Goal: Task Accomplishment & Management: Use online tool/utility

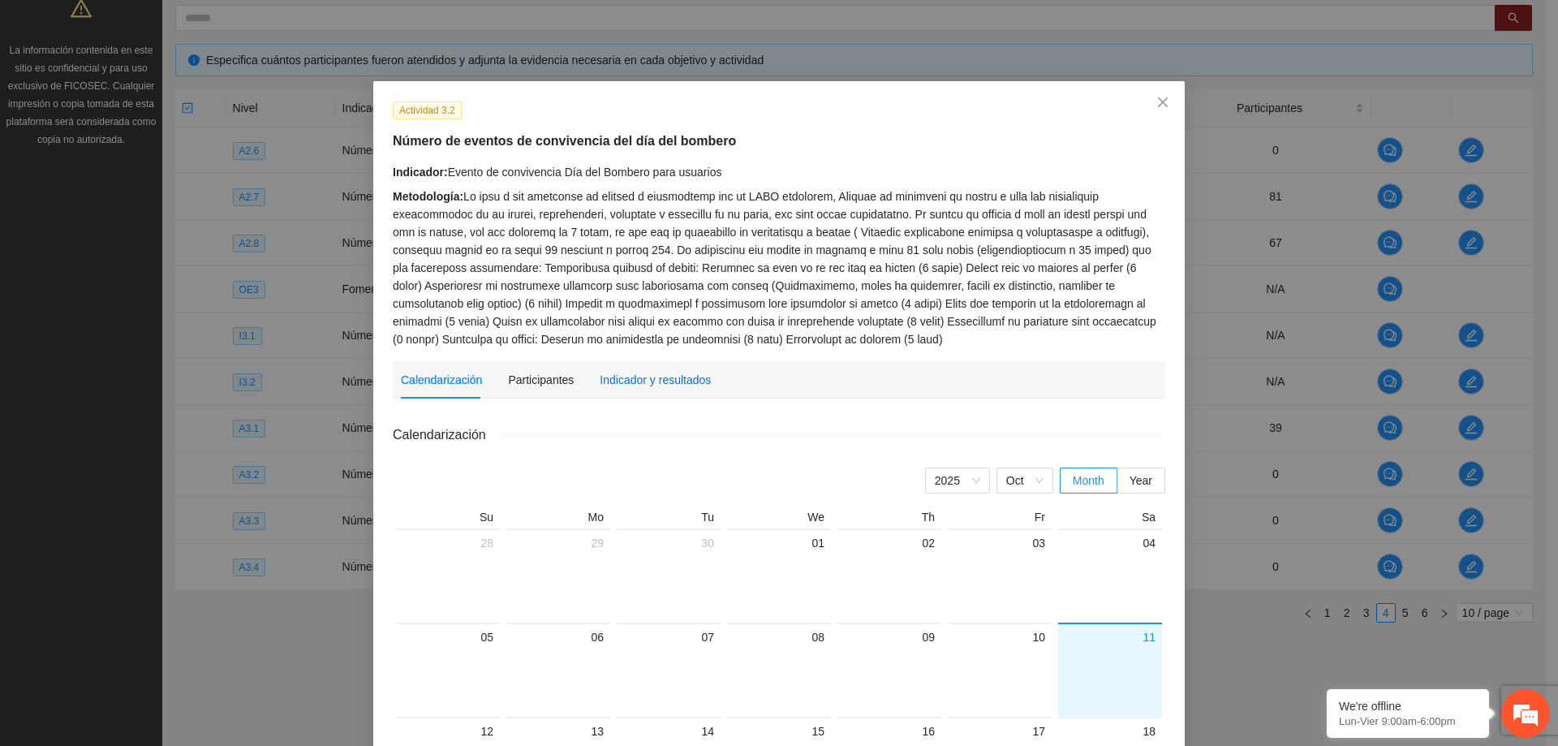
click at [652, 375] on div "Indicador y resultados" at bounding box center [655, 380] width 111 height 18
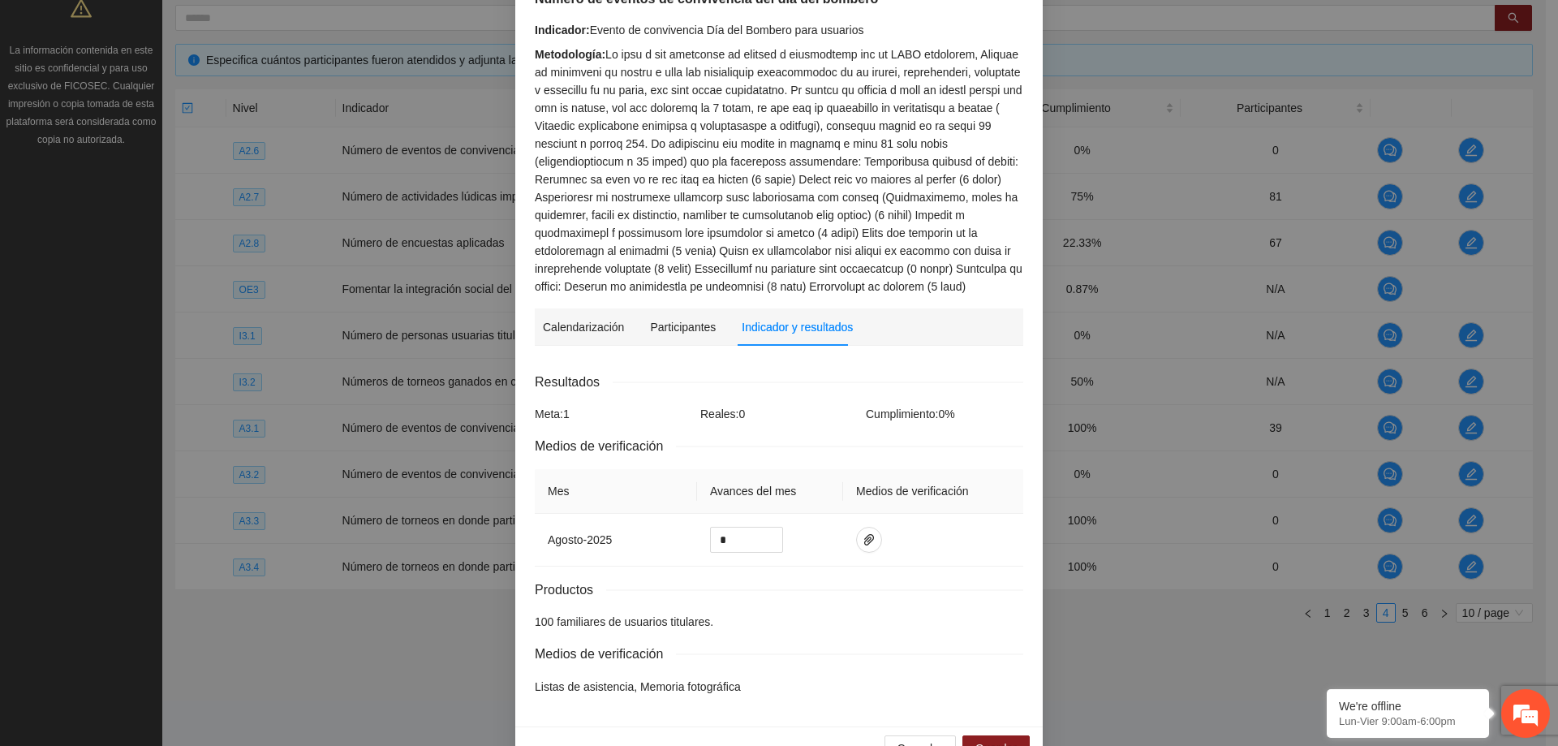
scroll to position [162, 0]
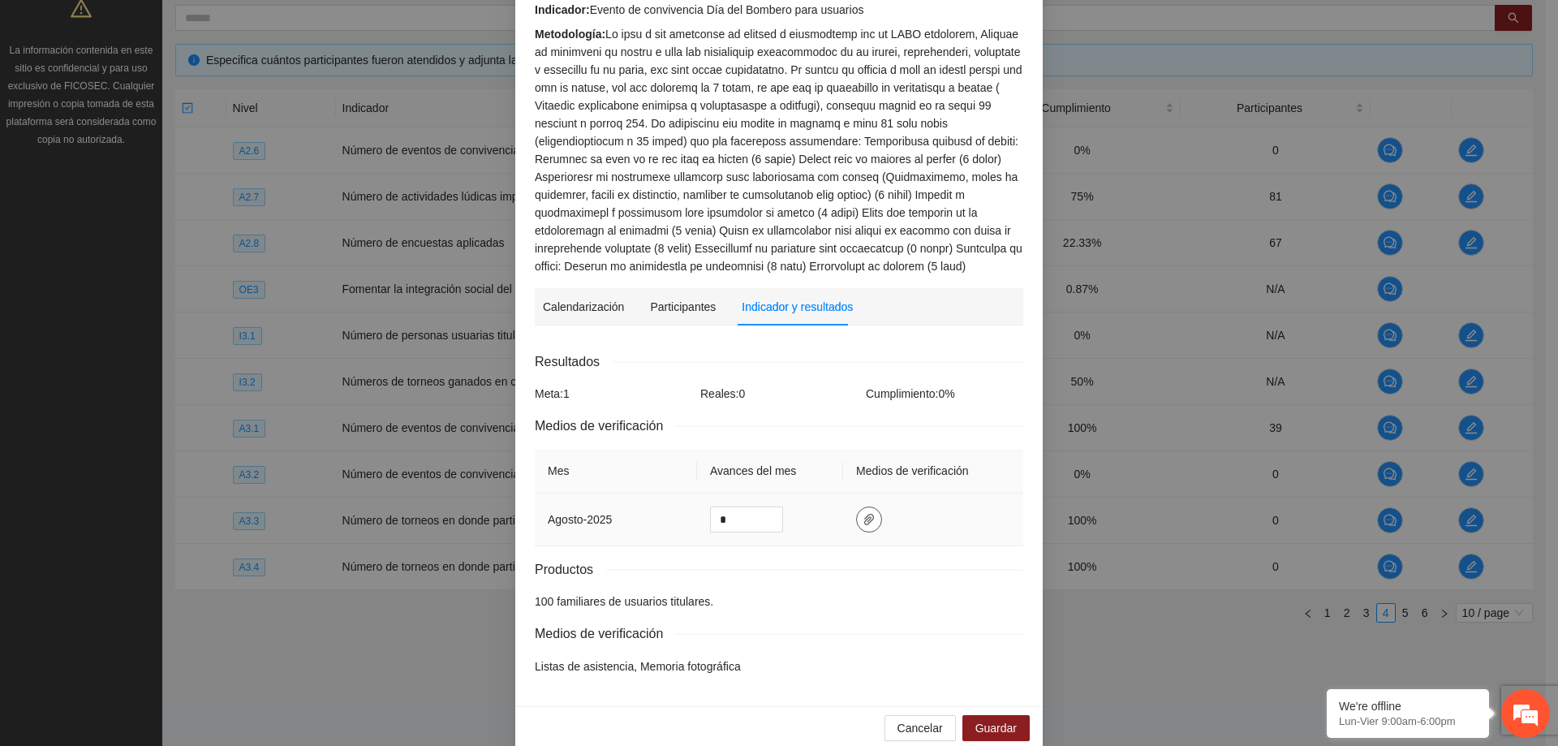
click at [863, 523] on icon "paper-clip" at bounding box center [869, 519] width 13 height 13
click at [822, 465] on span "Adjuntar documento" at bounding box center [819, 468] width 101 height 18
click at [999, 726] on span "Guardar" at bounding box center [995, 728] width 41 height 18
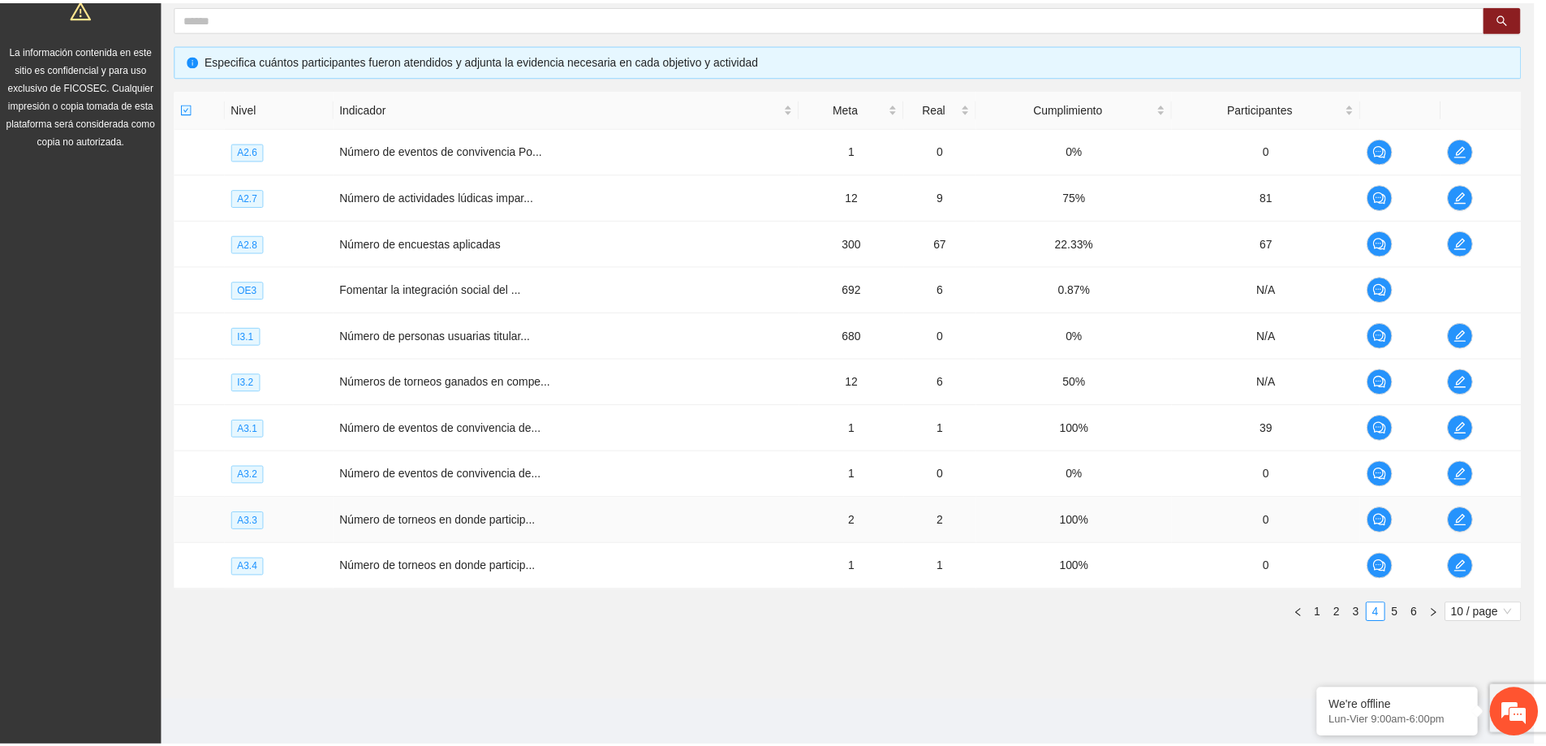
scroll to position [103, 0]
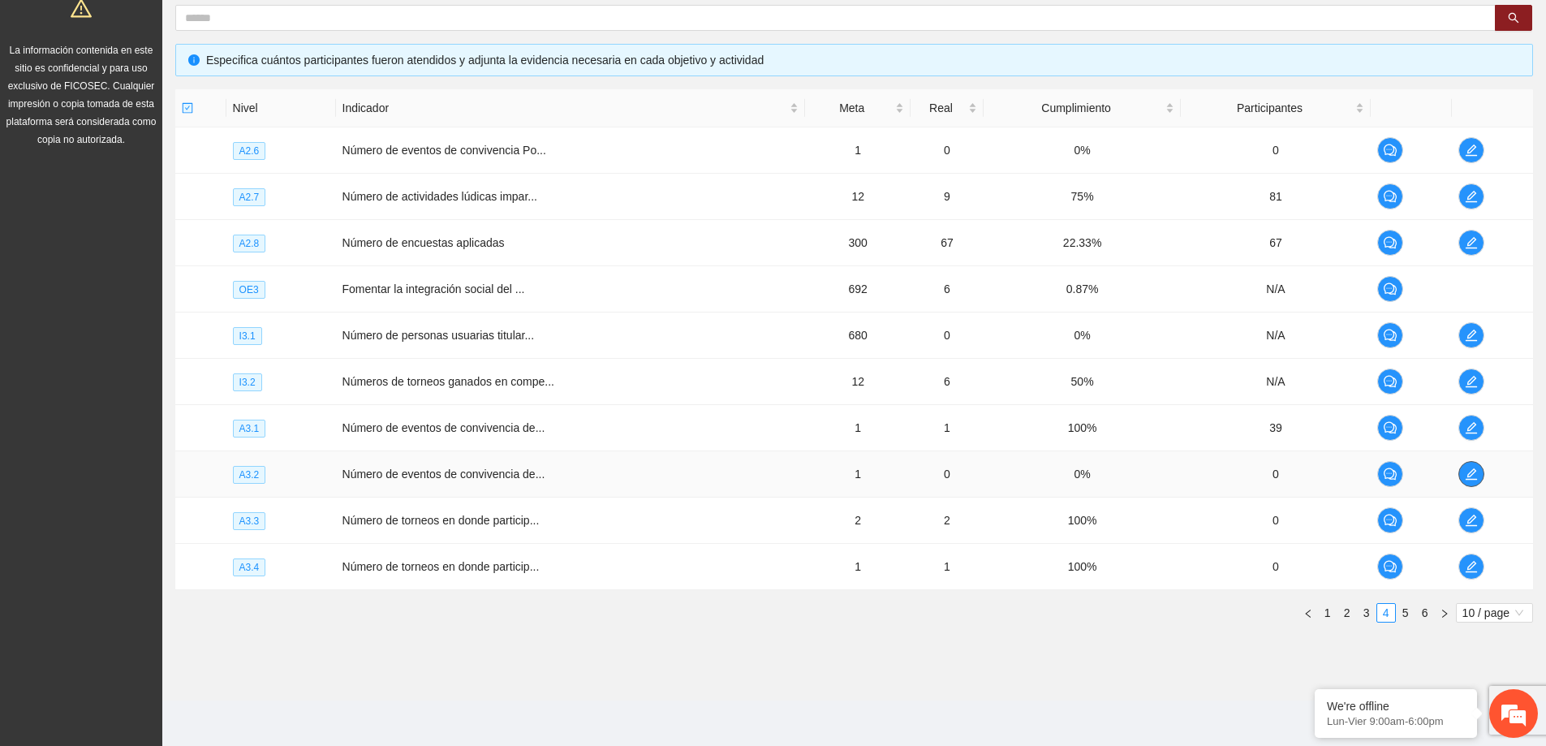
click at [1464, 479] on span "edit" at bounding box center [1471, 473] width 24 height 13
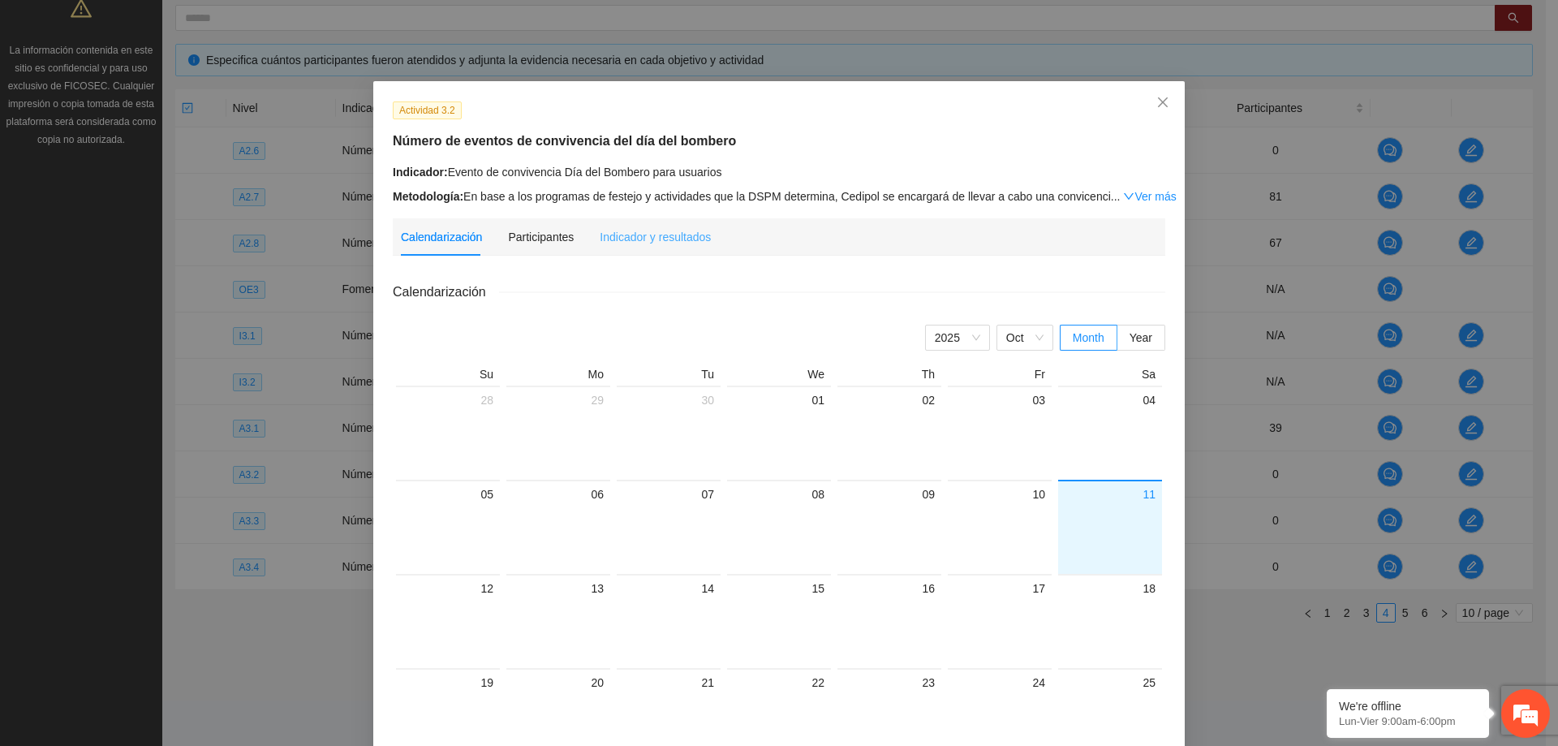
click at [649, 220] on div "Indicador y resultados" at bounding box center [655, 236] width 111 height 37
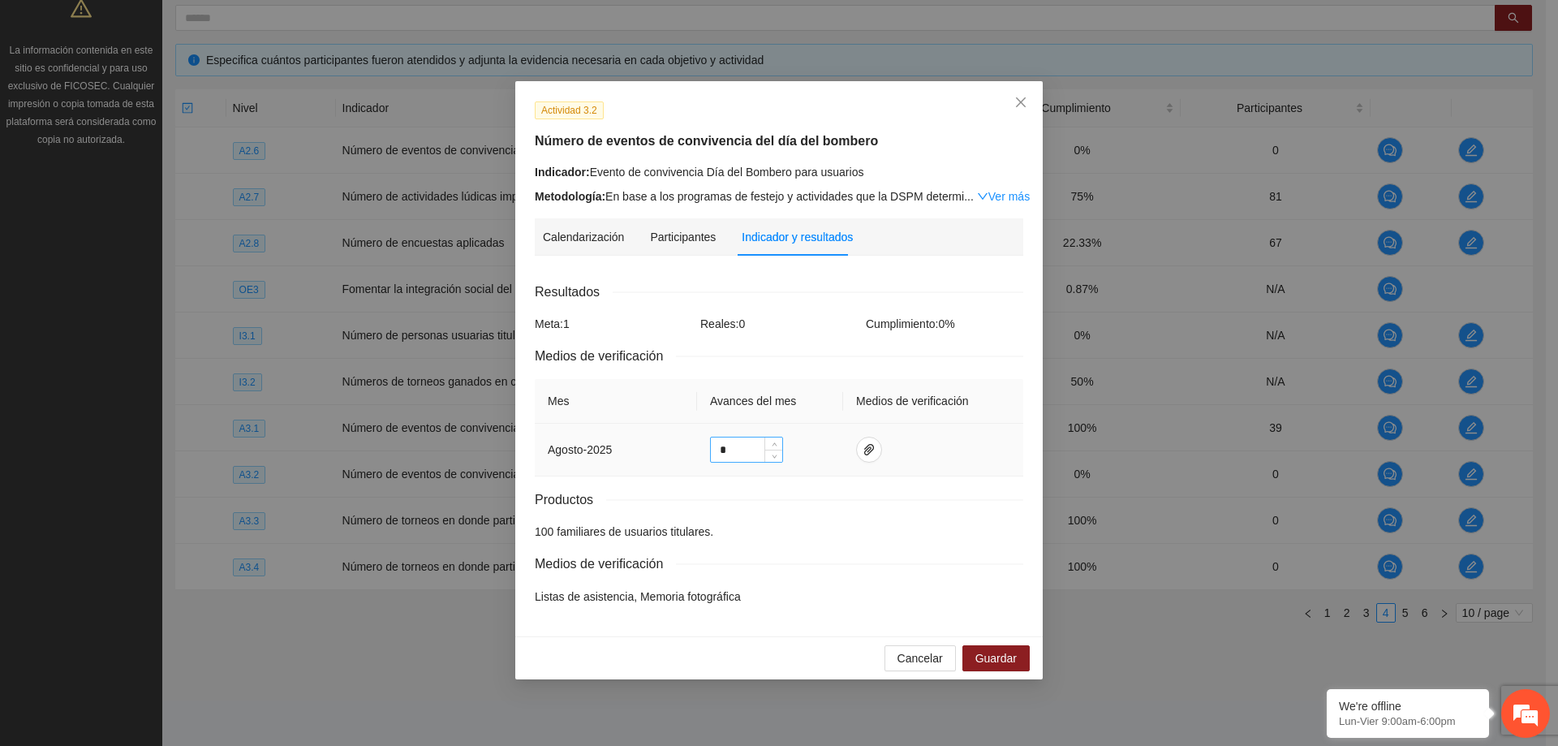
click at [741, 446] on input "*" at bounding box center [746, 449] width 71 height 24
type input "*"
click at [864, 458] on button "button" at bounding box center [869, 450] width 26 height 26
click at [809, 286] on div "Resultados" at bounding box center [779, 292] width 489 height 20
click at [977, 650] on span "Guardar" at bounding box center [995, 658] width 41 height 18
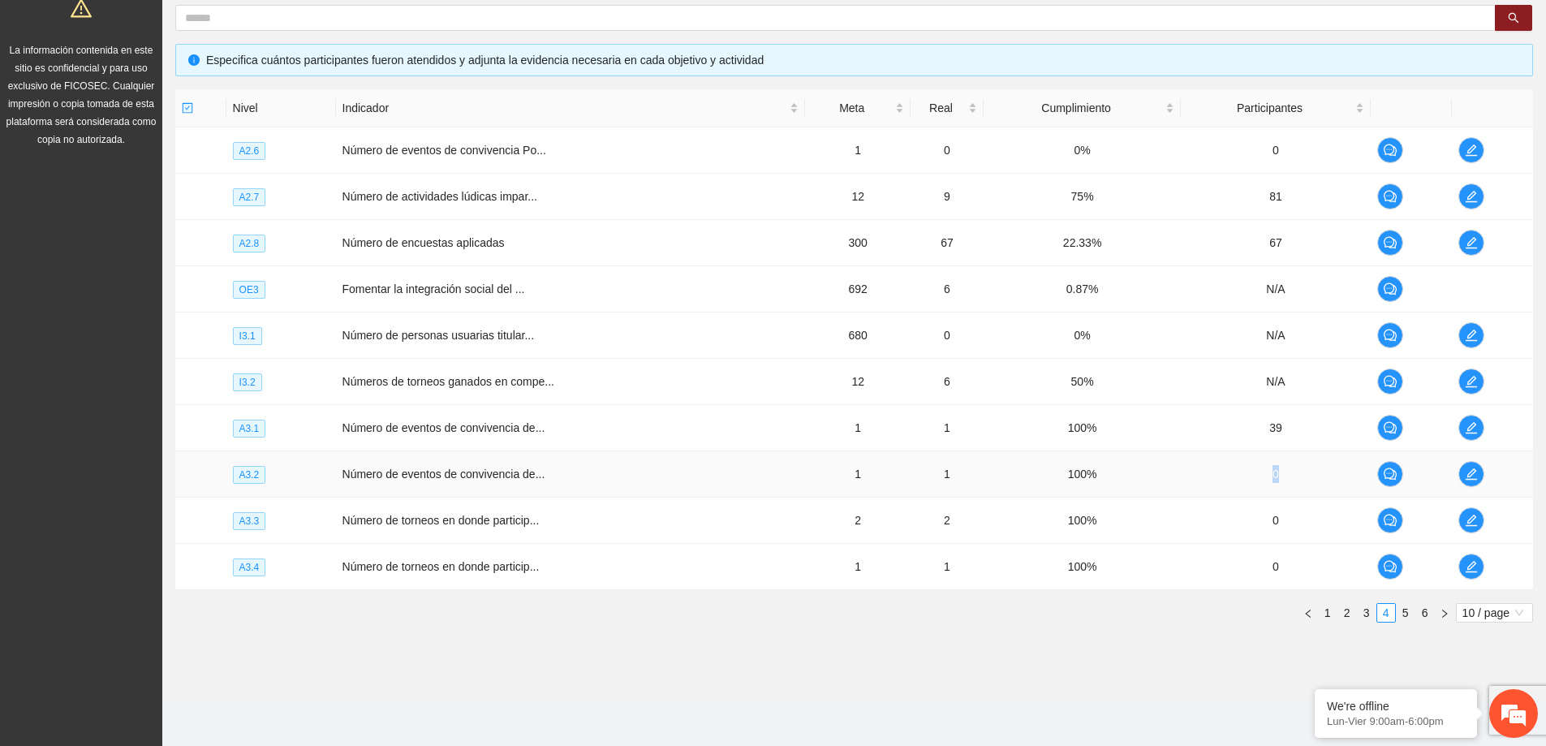
drag, startPoint x: 1290, startPoint y: 476, endPoint x: 1273, endPoint y: 472, distance: 16.7
click at [1273, 472] on td "0" at bounding box center [1276, 474] width 190 height 46
click at [711, 588] on td "Número de torneos en donde particip..." at bounding box center [571, 567] width 470 height 46
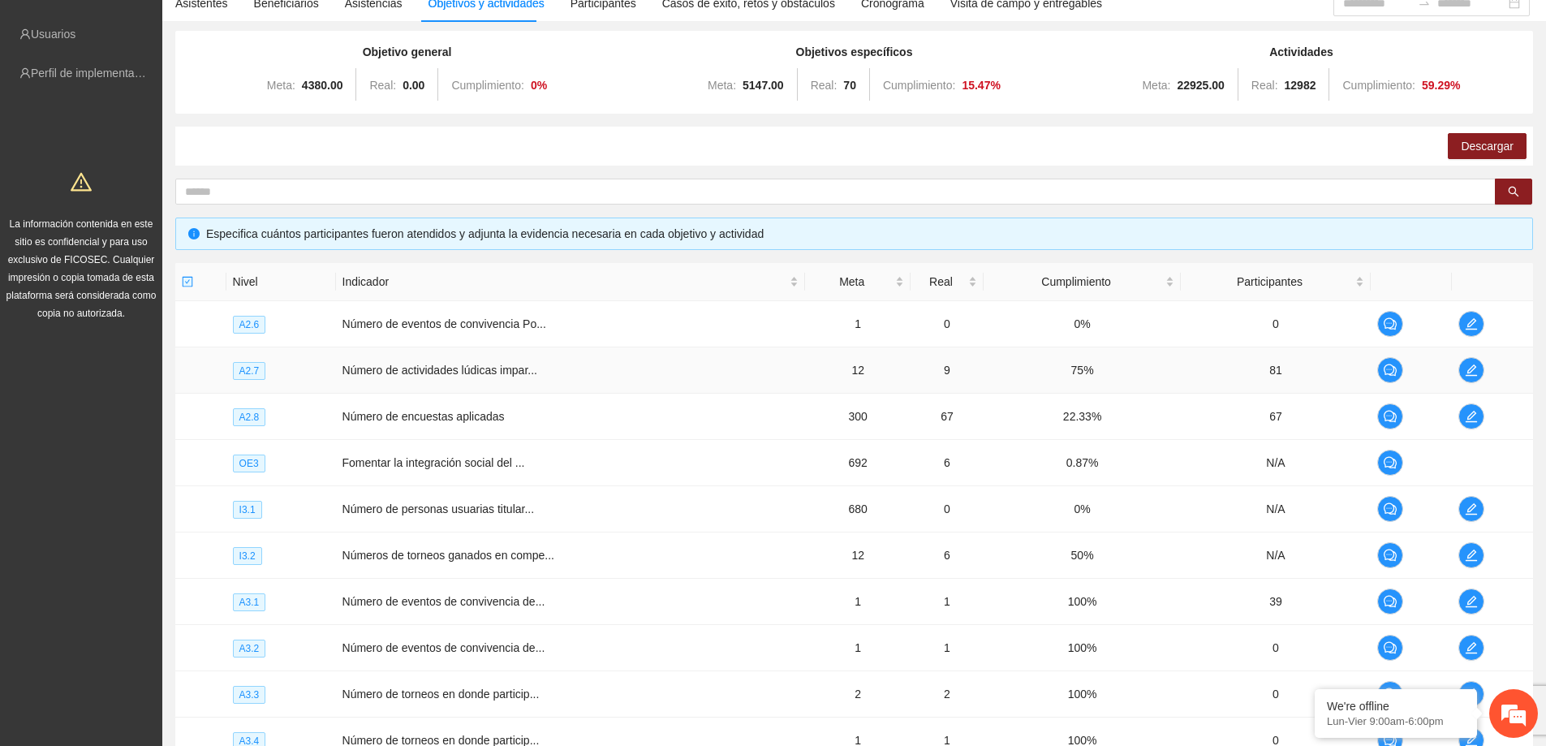
scroll to position [0, 0]
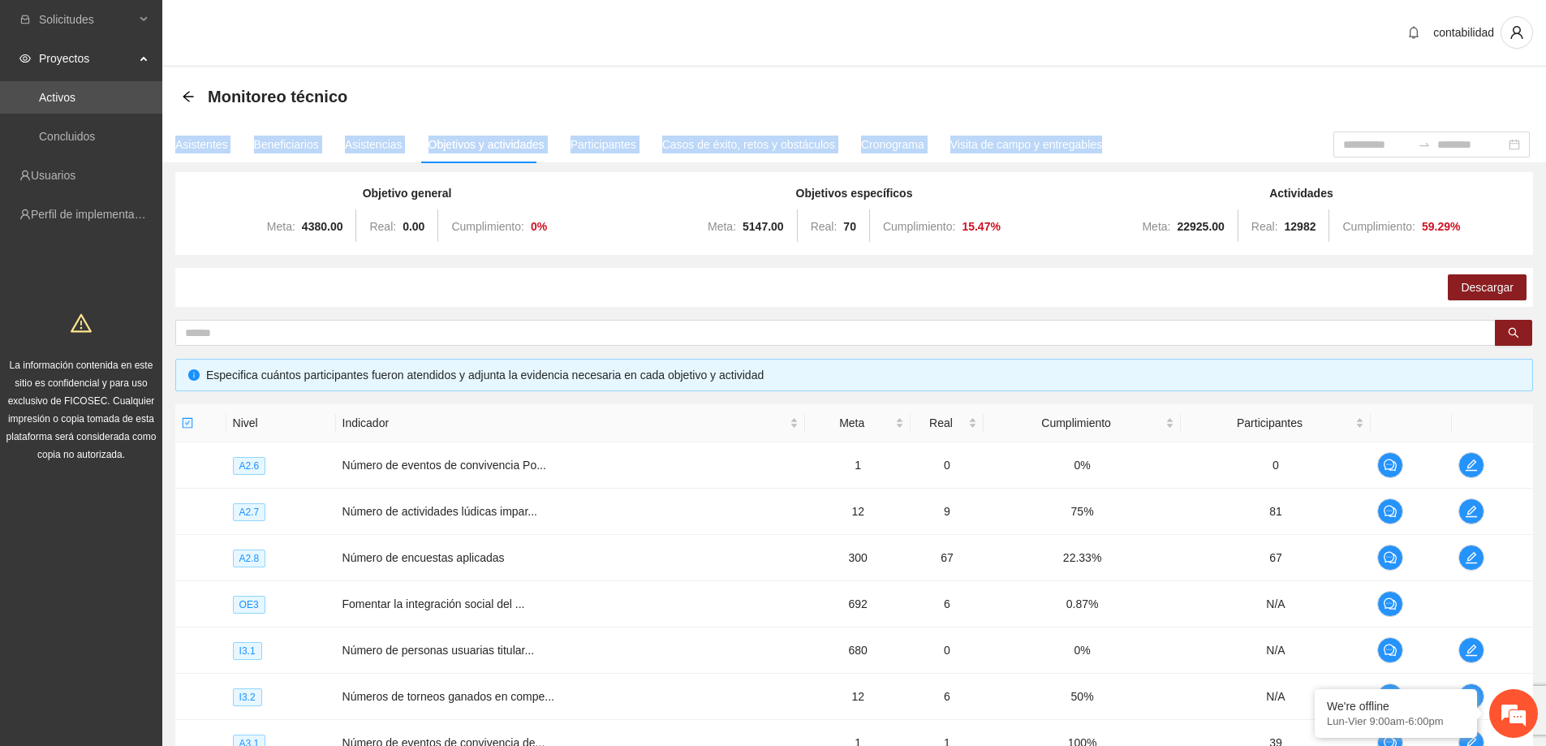
drag, startPoint x: 1154, startPoint y: 145, endPoint x: 656, endPoint y: 91, distance: 501.3
click at [656, 91] on section "Monitoreo técnico Asistentes Beneficiarios Asistencias Objetivos y actividades …" at bounding box center [854, 541] width 1384 height 948
click at [487, 120] on div "Monitoreo técnico" at bounding box center [854, 96] width 1384 height 58
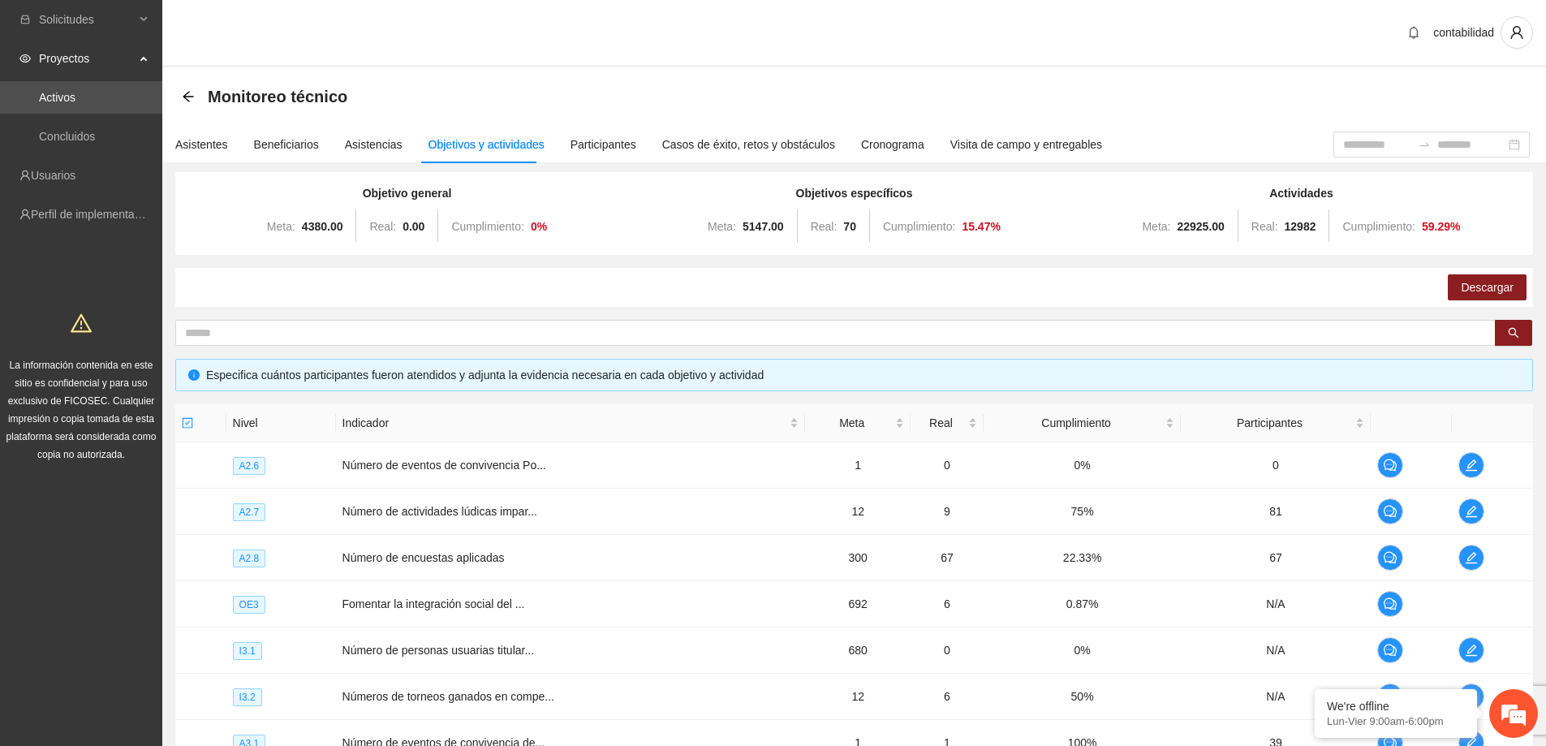
click at [396, 106] on div "Monitoreo técnico" at bounding box center [854, 96] width 1345 height 32
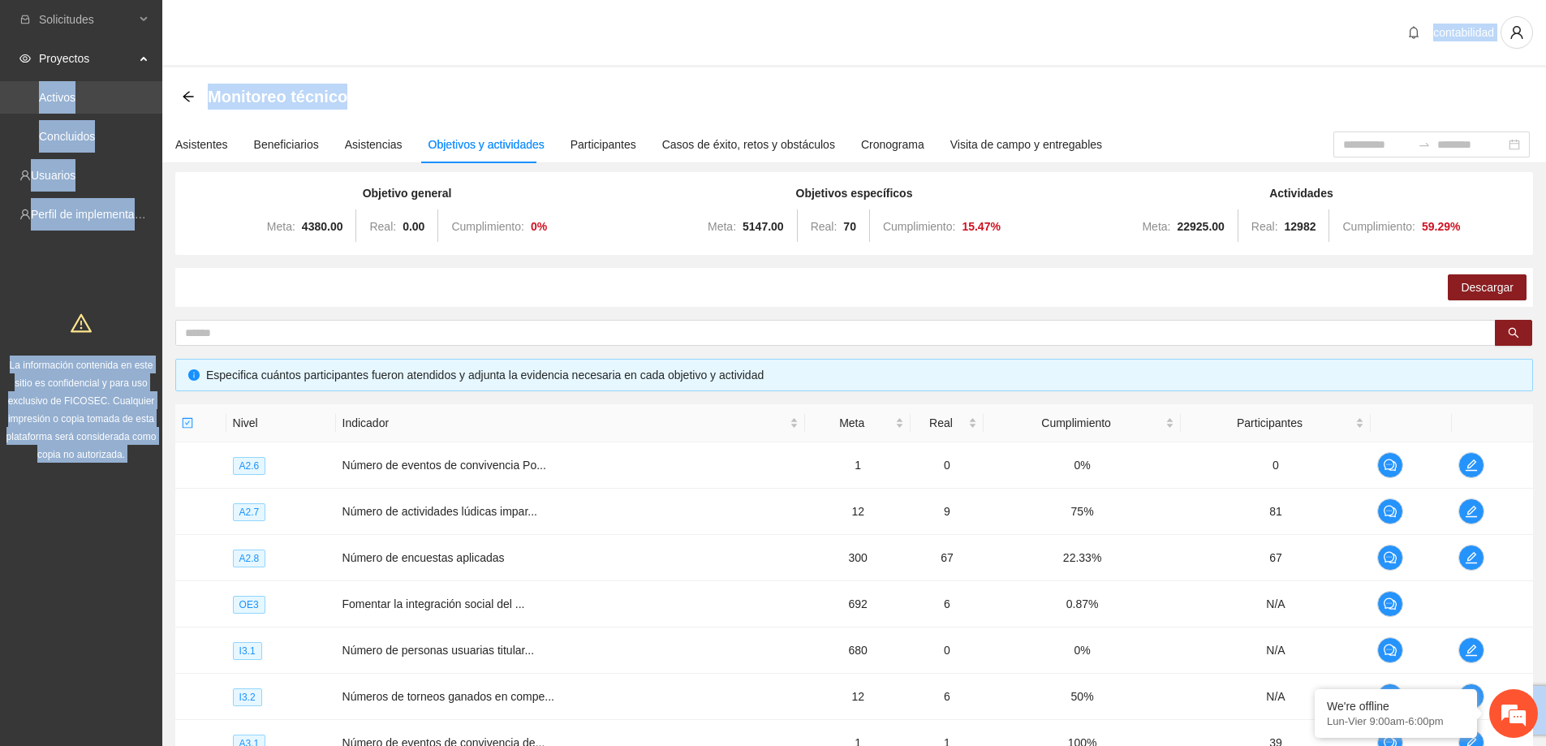
drag, startPoint x: 488, startPoint y: 100, endPoint x: 138, endPoint y: 100, distance: 349.8
click at [138, 100] on section "Solicitudes Proyectos Activos Concluidos Usuarios Perfil de implementadora La i…" at bounding box center [773, 530] width 1546 height 1061
click at [628, 76] on div "Monitoreo técnico" at bounding box center [854, 96] width 1384 height 58
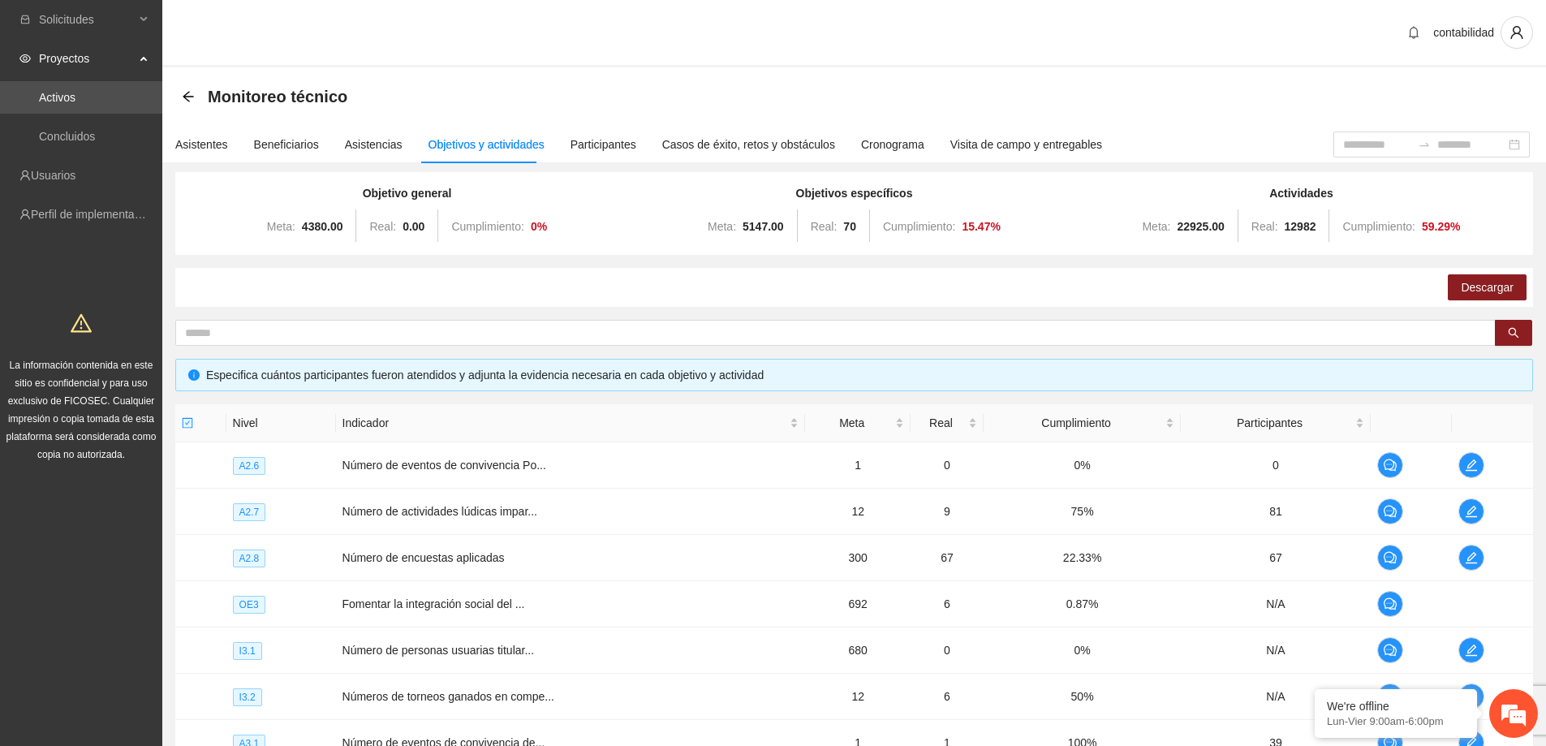
drag, startPoint x: 802, startPoint y: 68, endPoint x: 859, endPoint y: 69, distance: 56.8
click at [803, 67] on section "contabilidad Monitoreo técnico Asistentes Beneficiarios Asistencias Objetivos y…" at bounding box center [854, 530] width 1384 height 1061
click at [1110, 84] on div "Monitoreo técnico" at bounding box center [854, 96] width 1345 height 32
click at [923, 68] on div "Monitoreo técnico" at bounding box center [854, 96] width 1384 height 58
drag, startPoint x: 873, startPoint y: 66, endPoint x: 1255, endPoint y: 87, distance: 382.0
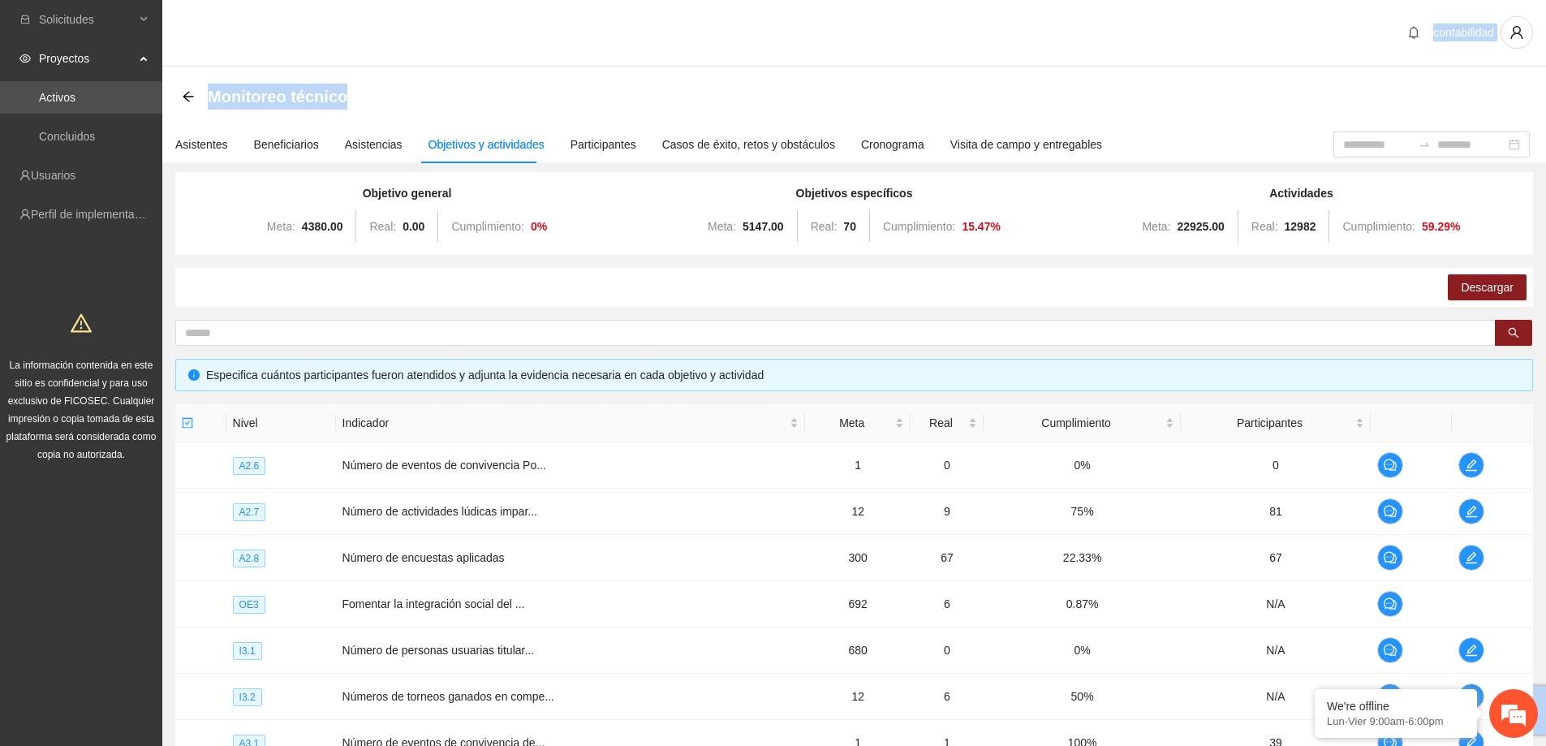
click at [1208, 82] on section "contabilidad Monitoreo técnico Asistentes Beneficiarios Asistencias Objetivos y…" at bounding box center [854, 530] width 1384 height 1061
click at [1257, 87] on div "Monitoreo técnico" at bounding box center [854, 96] width 1345 height 32
click at [1273, 78] on div "Monitoreo técnico" at bounding box center [854, 96] width 1384 height 58
click at [1267, 67] on div "Monitoreo técnico" at bounding box center [854, 96] width 1384 height 58
click at [851, 66] on div "contabilidad" at bounding box center [854, 33] width 1384 height 67
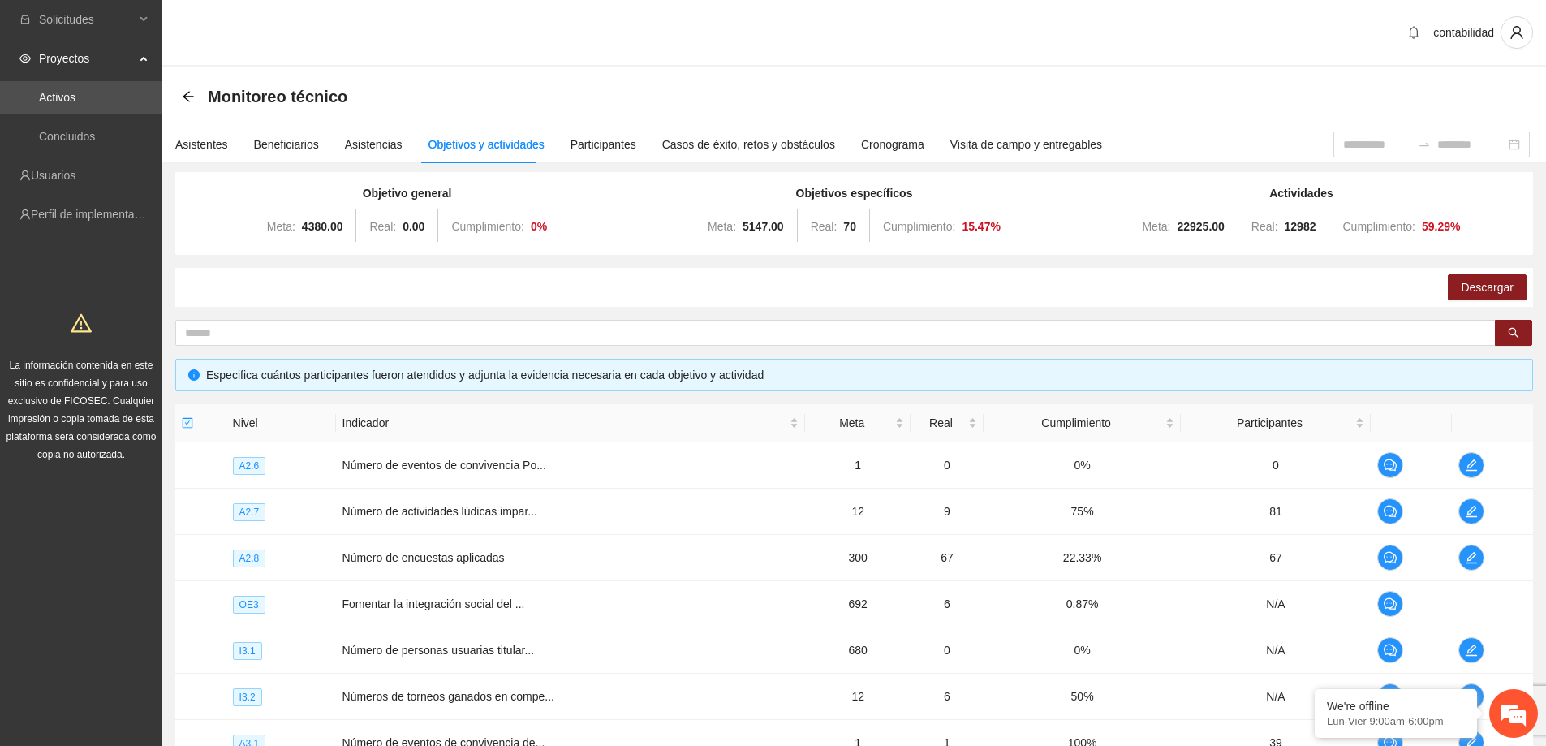
click at [862, 69] on div "Monitoreo técnico" at bounding box center [854, 96] width 1384 height 58
click at [949, 64] on div "contabilidad" at bounding box center [854, 33] width 1384 height 67
click at [829, 65] on div "contabilidad" at bounding box center [854, 33] width 1384 height 67
click at [795, 67] on div "Monitoreo técnico" at bounding box center [854, 96] width 1384 height 58
drag, startPoint x: 682, startPoint y: 110, endPoint x: 185, endPoint y: 93, distance: 497.0
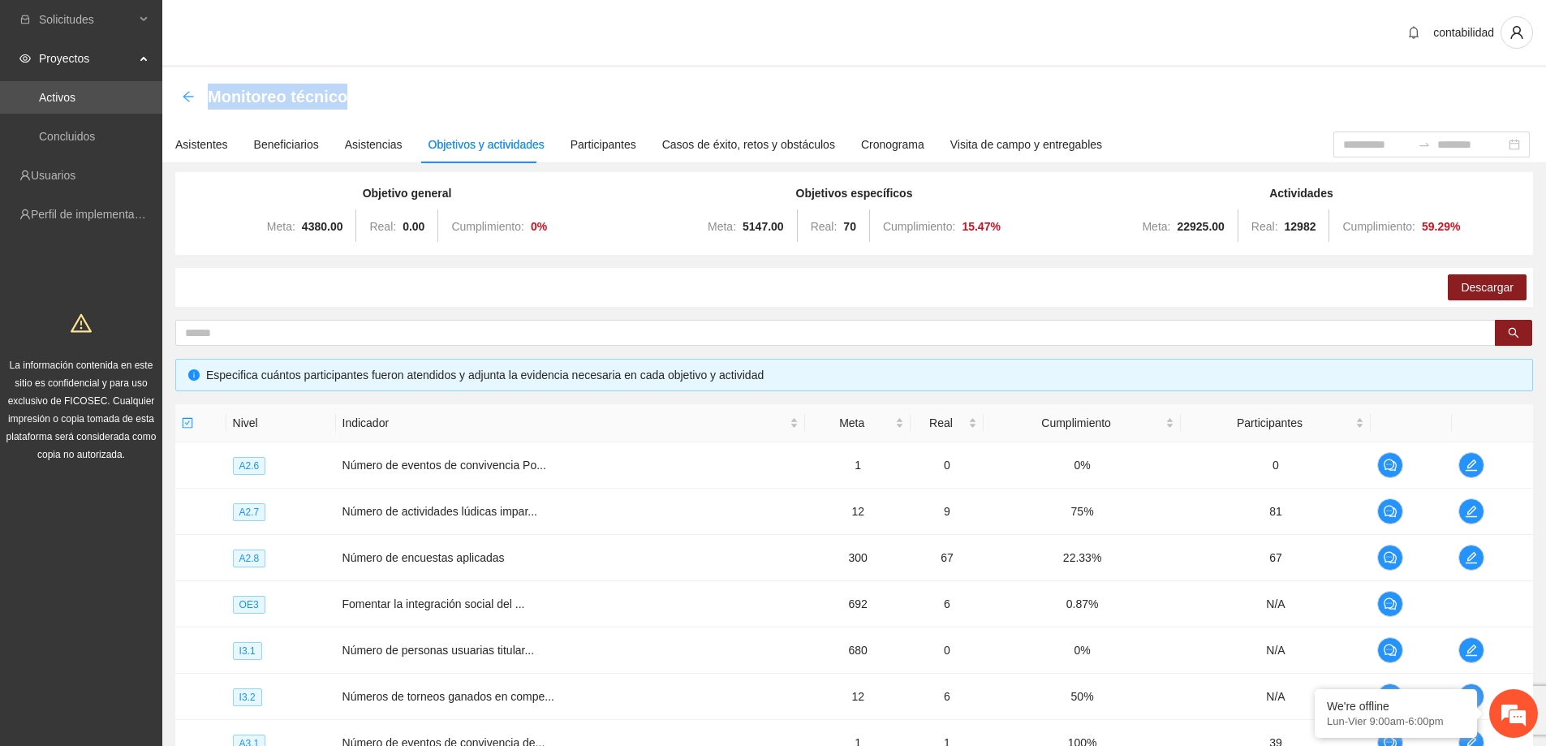
click at [185, 93] on div "Monitoreo técnico" at bounding box center [854, 96] width 1345 height 32
click at [747, 79] on div "Monitoreo técnico" at bounding box center [854, 96] width 1384 height 58
click at [786, 79] on div "Monitoreo técnico" at bounding box center [854, 96] width 1384 height 58
click at [841, 69] on div "Monitoreo técnico" at bounding box center [854, 96] width 1384 height 58
drag, startPoint x: 927, startPoint y: 99, endPoint x: 305, endPoint y: 103, distance: 621.7
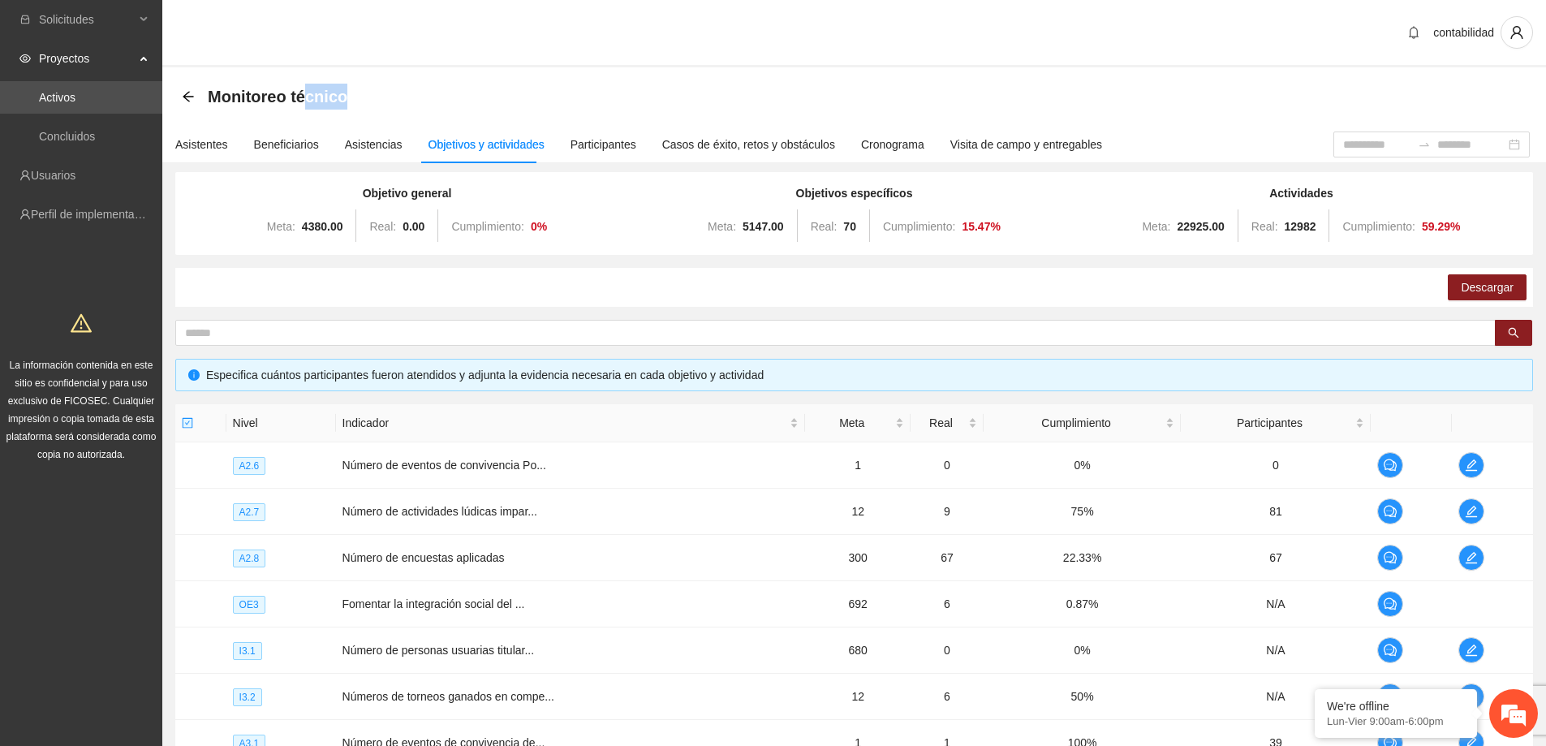
click at [305, 103] on div "Monitoreo técnico" at bounding box center [854, 96] width 1345 height 32
click at [778, 96] on div "Monitoreo técnico" at bounding box center [854, 96] width 1345 height 32
click at [840, 66] on div "contabilidad" at bounding box center [854, 33] width 1384 height 67
drag, startPoint x: 602, startPoint y: 98, endPoint x: 681, endPoint y: 106, distance: 79.1
click at [681, 106] on div "Monitoreo técnico" at bounding box center [854, 96] width 1345 height 32
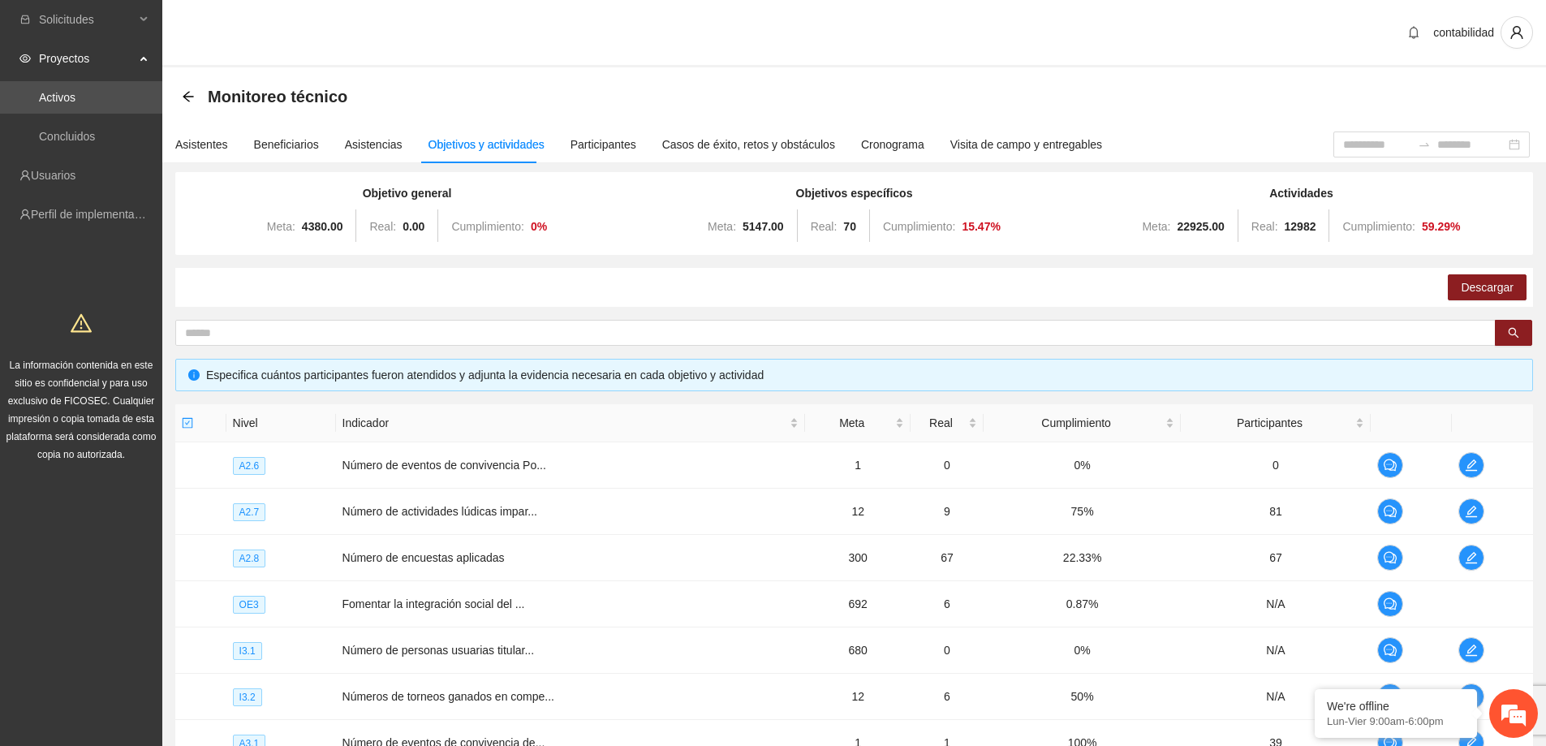
click at [749, 94] on div "Monitoreo técnico" at bounding box center [854, 96] width 1345 height 32
click at [834, 67] on section "contabilidad Monitoreo técnico Asistentes Beneficiarios Asistencias Objetivos y…" at bounding box center [854, 530] width 1384 height 1061
click at [838, 75] on div "Monitoreo técnico" at bounding box center [854, 96] width 1384 height 58
click at [855, 67] on div "Monitoreo técnico" at bounding box center [854, 96] width 1384 height 58
drag, startPoint x: 674, startPoint y: 101, endPoint x: 200, endPoint y: 124, distance: 474.5
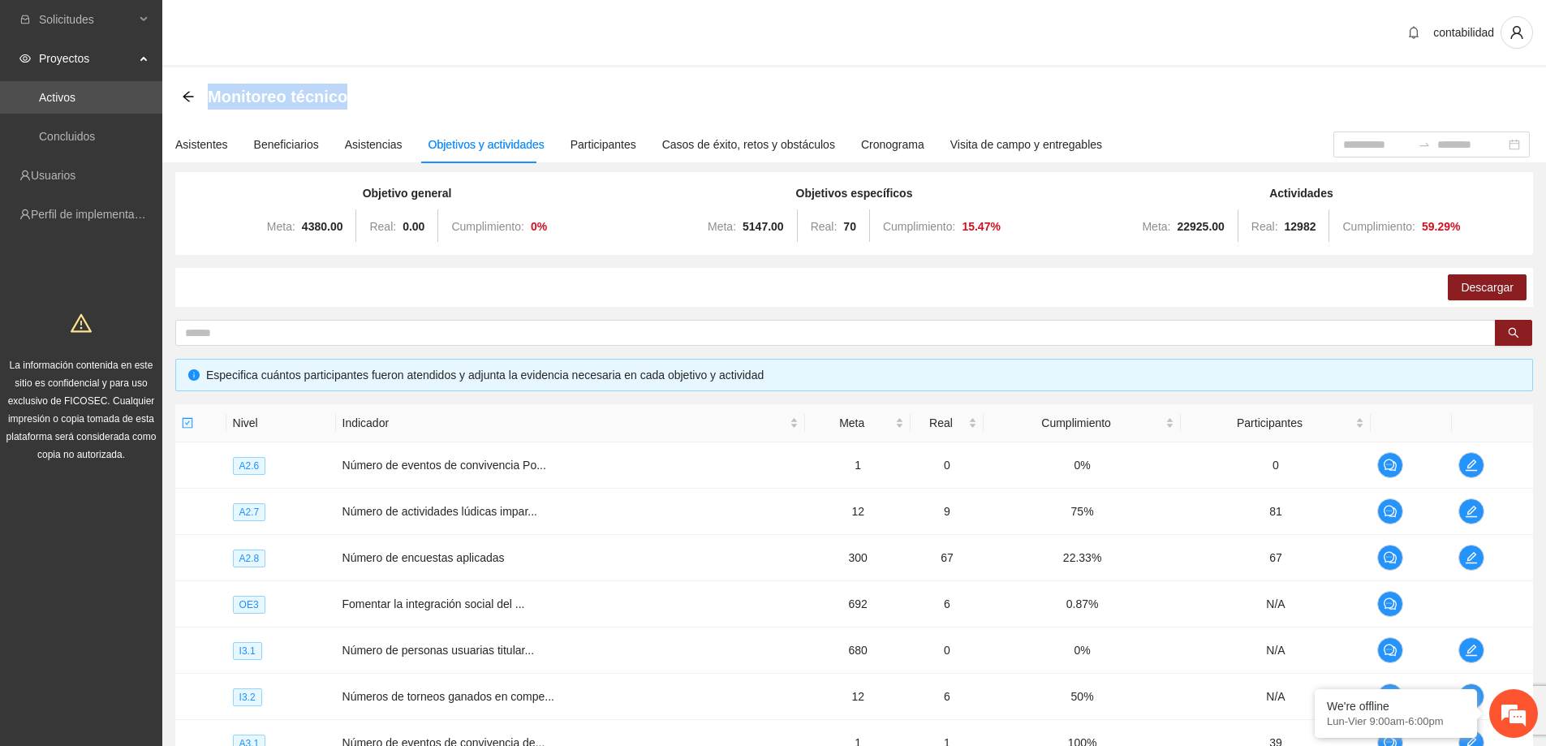
click at [200, 124] on div "Monitoreo técnico" at bounding box center [854, 96] width 1384 height 58
click at [778, 74] on div "Monitoreo técnico" at bounding box center [854, 96] width 1384 height 58
click at [773, 66] on div "contabilidad" at bounding box center [854, 33] width 1384 height 67
click at [765, 67] on section "contabilidad Monitoreo técnico Asistentes Beneficiarios Asistencias Objetivos y…" at bounding box center [854, 530] width 1384 height 1061
click at [766, 67] on div "contabilidad" at bounding box center [854, 33] width 1384 height 67
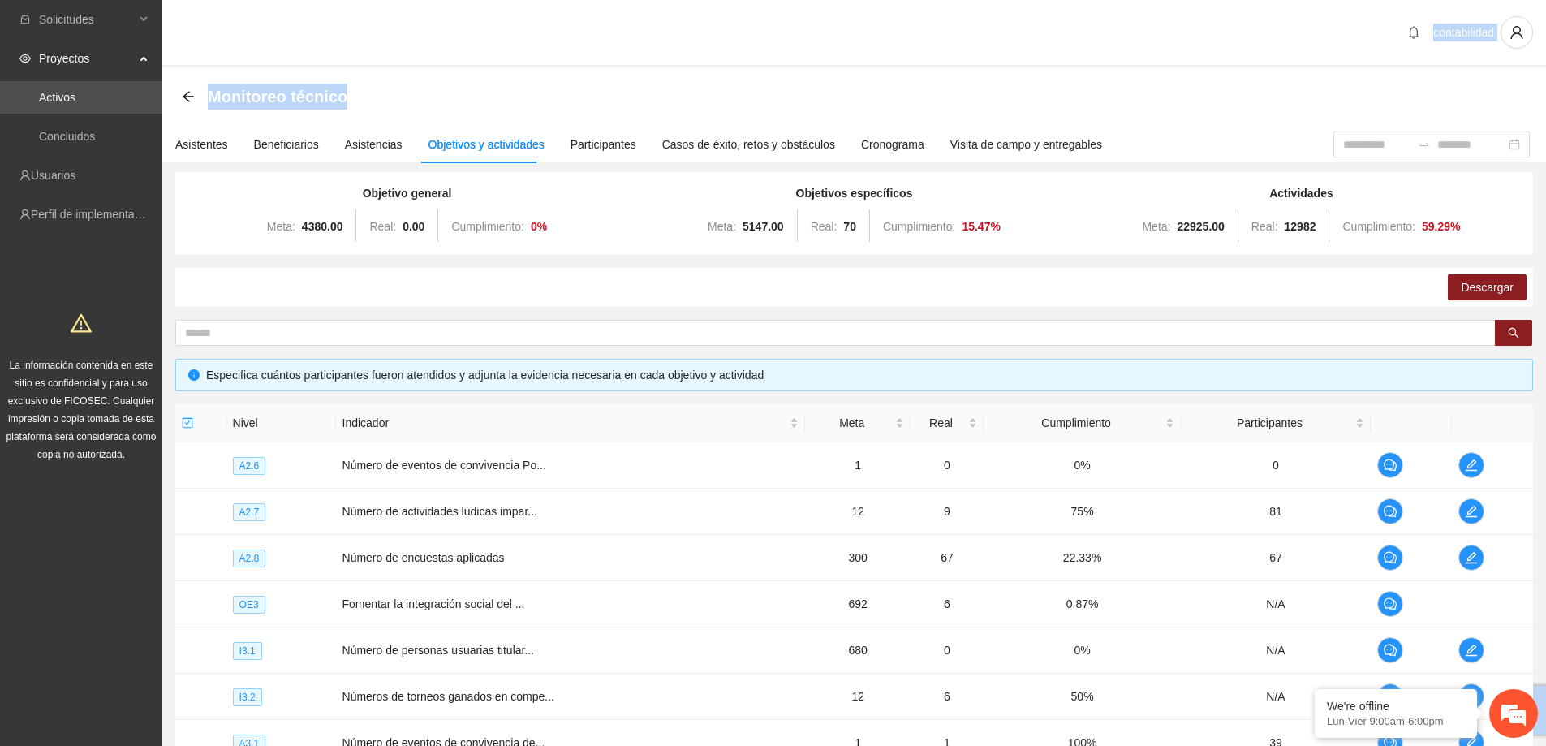
click at [777, 95] on div "Monitoreo técnico" at bounding box center [854, 96] width 1345 height 32
click at [809, 68] on div "Monitoreo técnico" at bounding box center [854, 96] width 1384 height 58
click at [782, 94] on div "Monitoreo técnico" at bounding box center [854, 96] width 1345 height 32
click at [734, 67] on div "Monitoreo técnico" at bounding box center [854, 96] width 1384 height 58
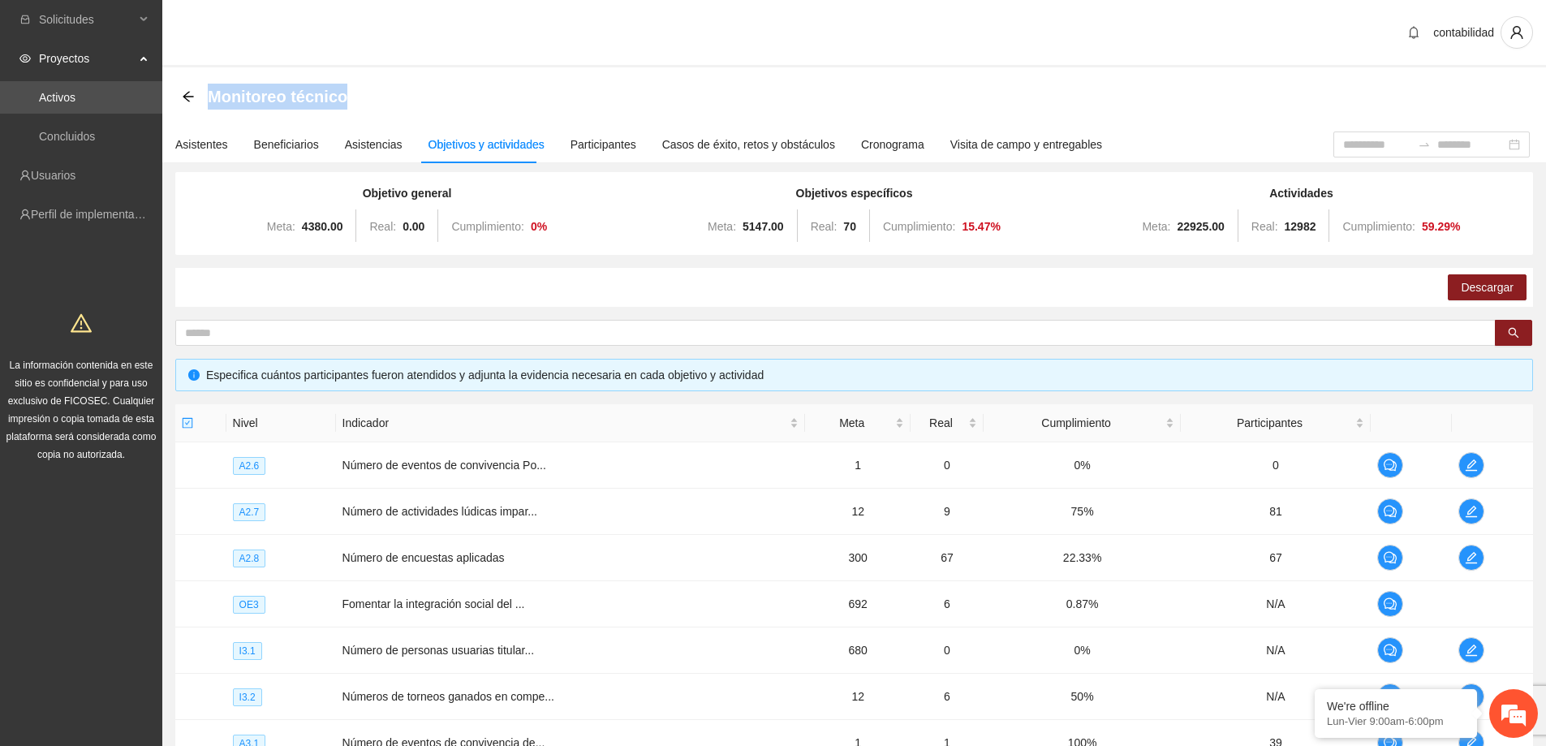
drag, startPoint x: 440, startPoint y: 103, endPoint x: 868, endPoint y: 97, distance: 427.7
click at [213, 103] on div "Monitoreo técnico" at bounding box center [854, 96] width 1345 height 32
click at [949, 93] on div "Monitoreo técnico" at bounding box center [854, 96] width 1345 height 32
click at [759, 71] on div "Monitoreo técnico" at bounding box center [854, 96] width 1384 height 58
click at [764, 67] on div "Monitoreo técnico" at bounding box center [854, 96] width 1384 height 58
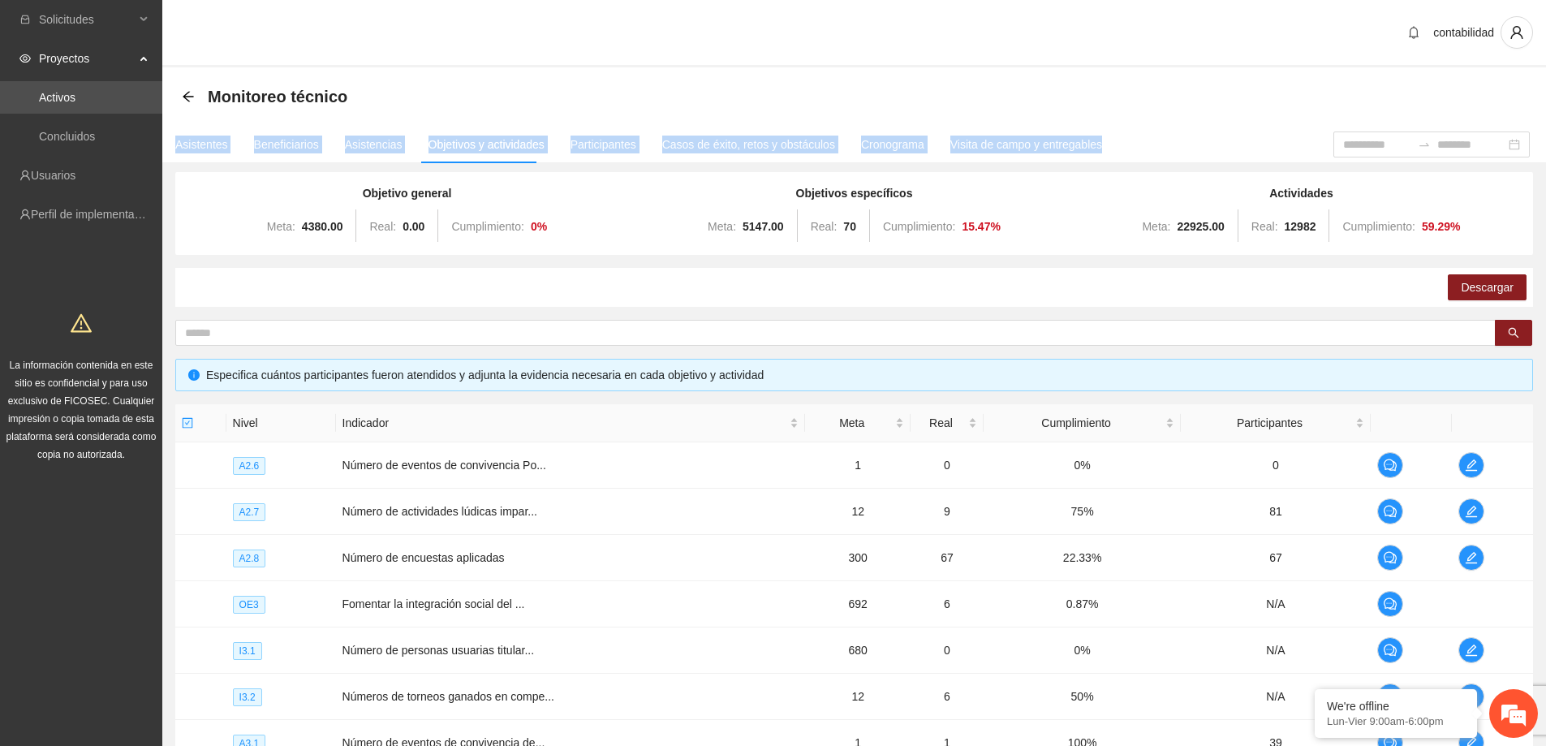
drag, startPoint x: 1207, startPoint y: 134, endPoint x: 646, endPoint y: 93, distance: 562.3
click at [600, 69] on section "Monitoreo técnico Asistentes Beneficiarios Asistencias Objetivos y actividades …" at bounding box center [854, 541] width 1384 height 948
click at [747, 94] on div "Monitoreo técnico" at bounding box center [854, 96] width 1345 height 32
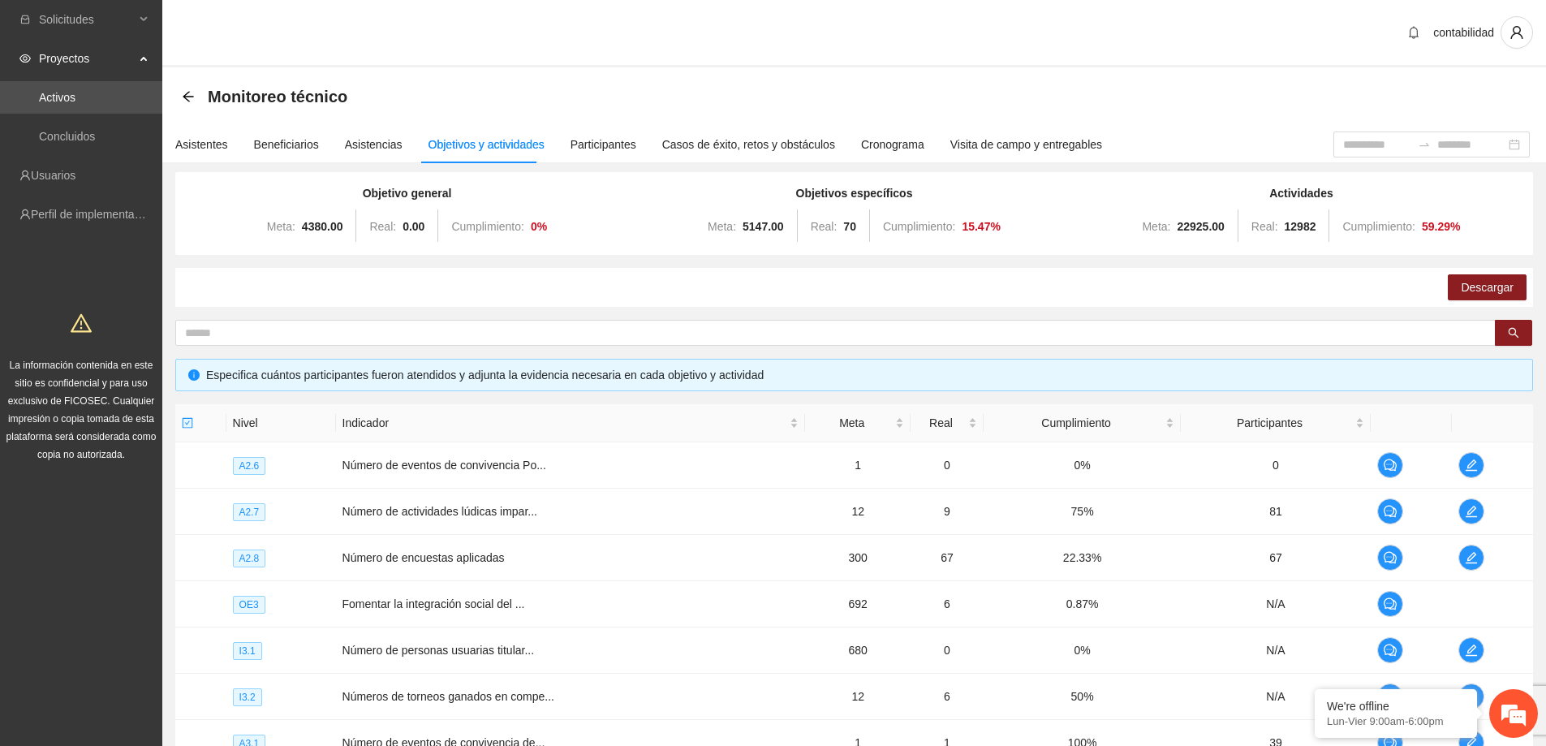
drag, startPoint x: 436, startPoint y: 93, endPoint x: 630, endPoint y: 94, distance: 194.0
click at [629, 99] on div "Monitoreo técnico" at bounding box center [854, 96] width 1345 height 32
click at [616, 85] on div "Monitoreo técnico" at bounding box center [854, 96] width 1345 height 32
click at [705, 69] on div "Monitoreo técnico" at bounding box center [854, 96] width 1384 height 58
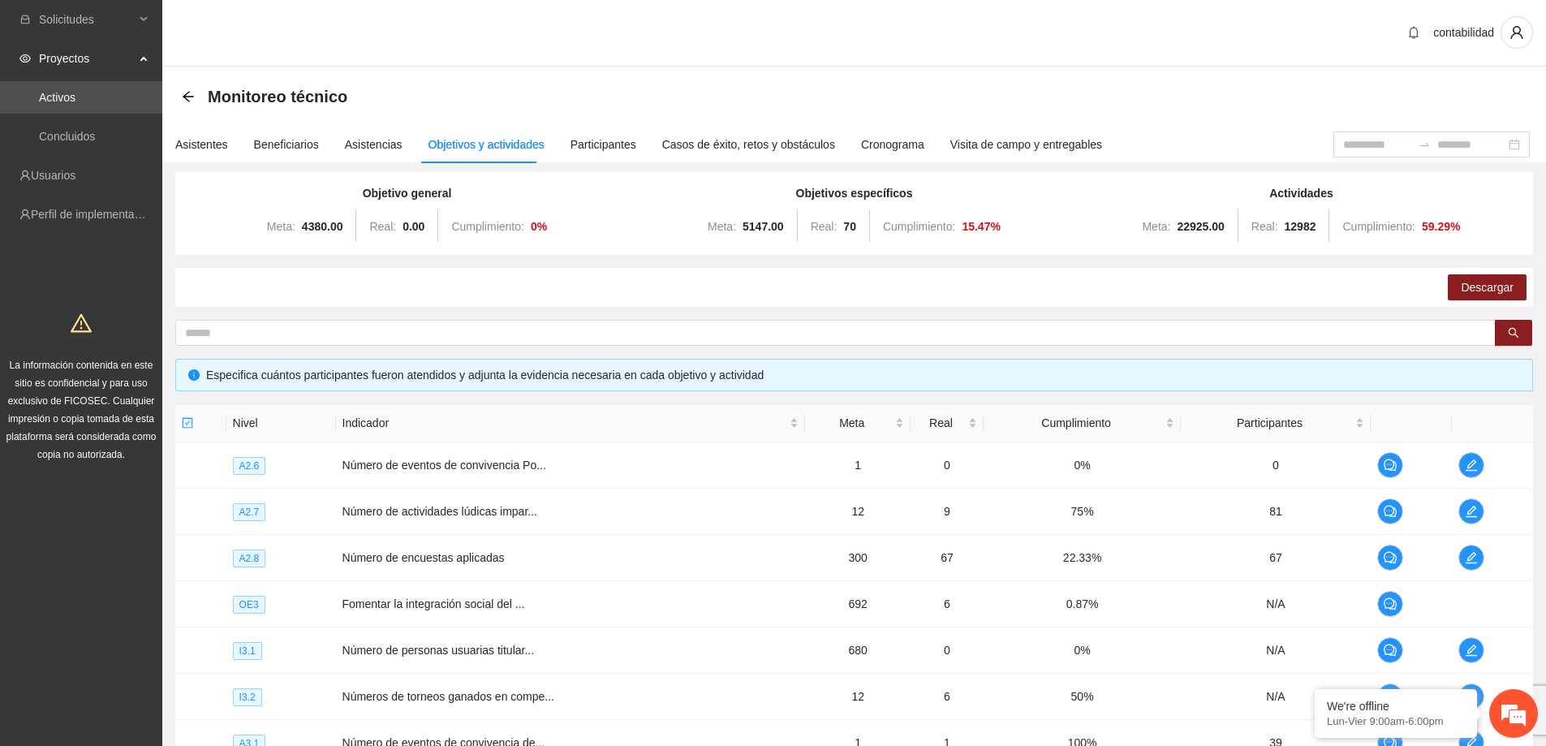
click at [680, 78] on div "Monitoreo técnico" at bounding box center [854, 96] width 1384 height 58
click at [700, 64] on div "contabilidad" at bounding box center [854, 33] width 1384 height 67
click at [700, 63] on div "contabilidad" at bounding box center [854, 33] width 1384 height 67
click at [777, 80] on div "Monitoreo técnico" at bounding box center [854, 96] width 1345 height 32
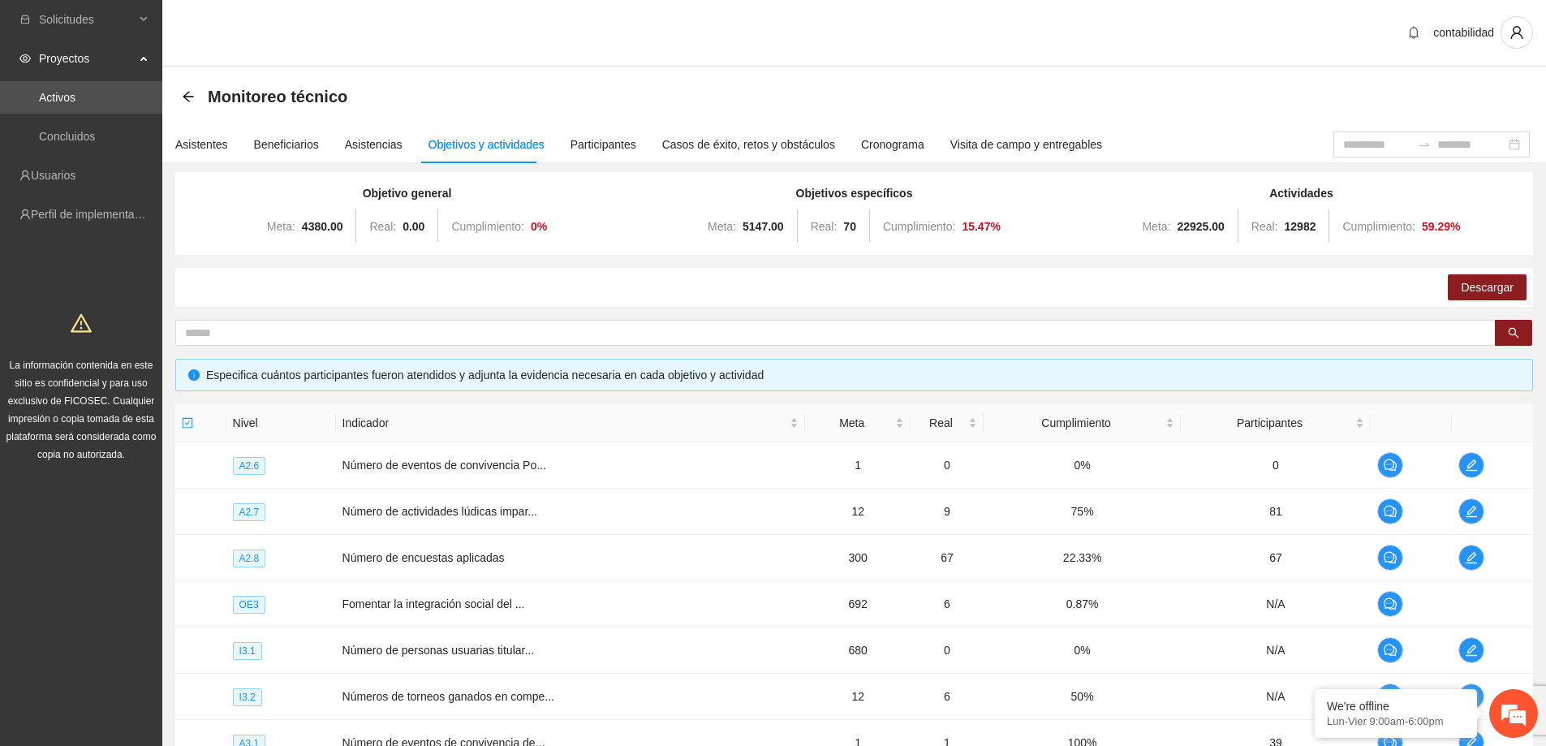
click at [725, 67] on div "contabilidad" at bounding box center [854, 33] width 1384 height 67
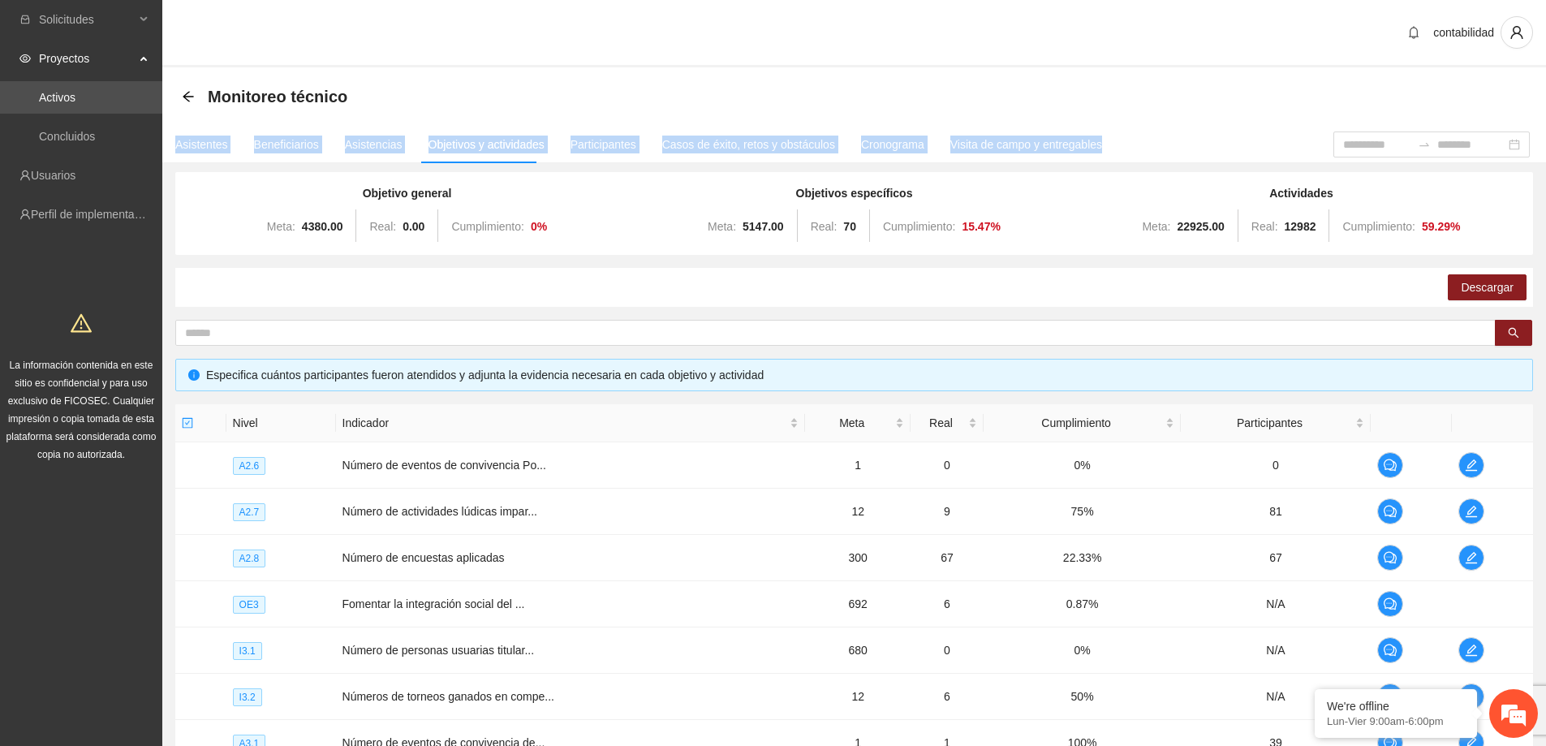
drag, startPoint x: 1123, startPoint y: 140, endPoint x: 409, endPoint y: 104, distance: 715.1
click at [409, 104] on section "Monitoreo técnico Asistentes Beneficiarios Asistencias Objetivos y actividades …" at bounding box center [854, 541] width 1384 height 948
click at [546, 91] on div "Monitoreo técnico" at bounding box center [854, 96] width 1345 height 32
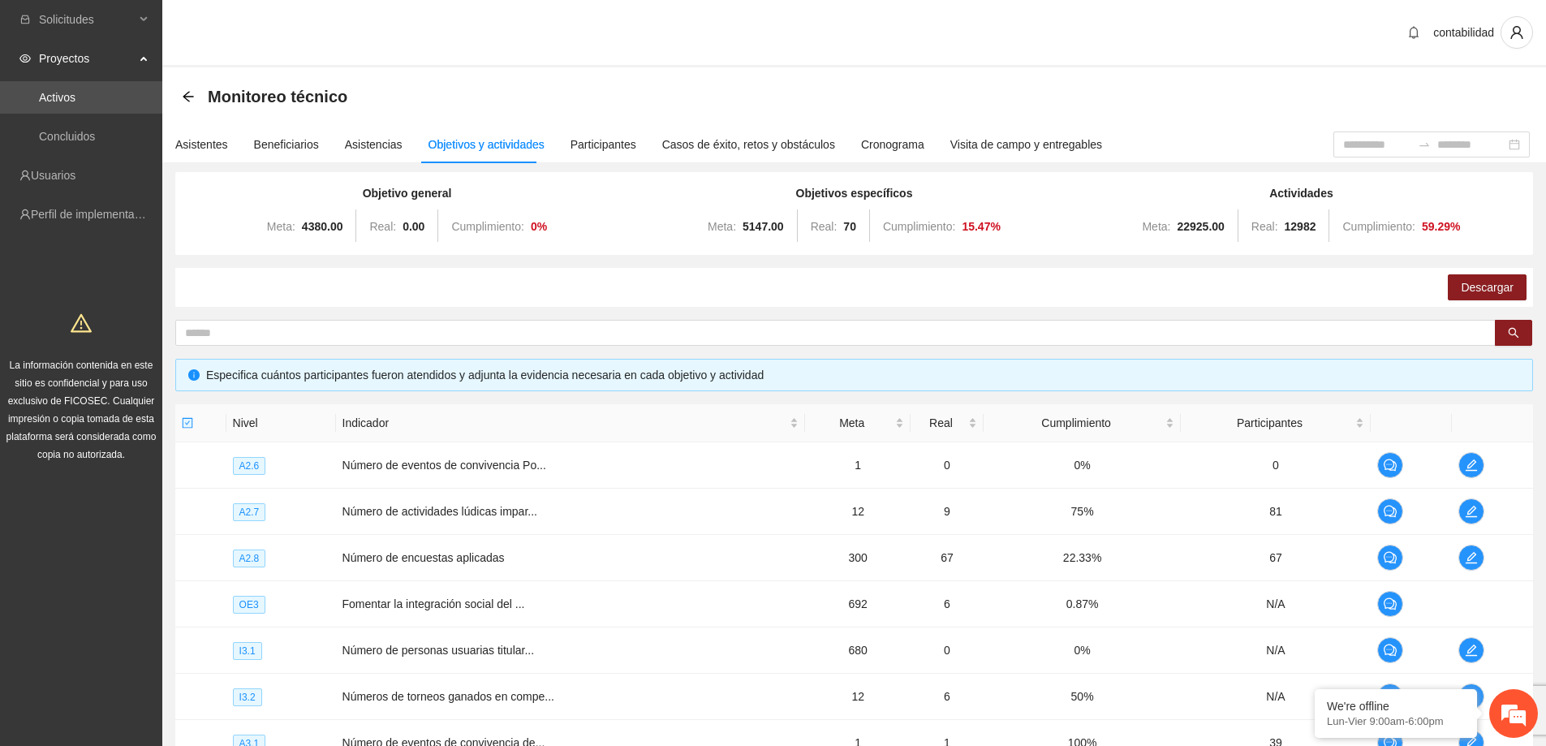
click at [713, 66] on div "contabilidad" at bounding box center [854, 33] width 1384 height 67
click at [634, 88] on div "Monitoreo técnico" at bounding box center [854, 96] width 1345 height 32
drag, startPoint x: 451, startPoint y: 106, endPoint x: 210, endPoint y: 89, distance: 241.6
click at [210, 89] on div "Monitoreo técnico" at bounding box center [854, 96] width 1345 height 32
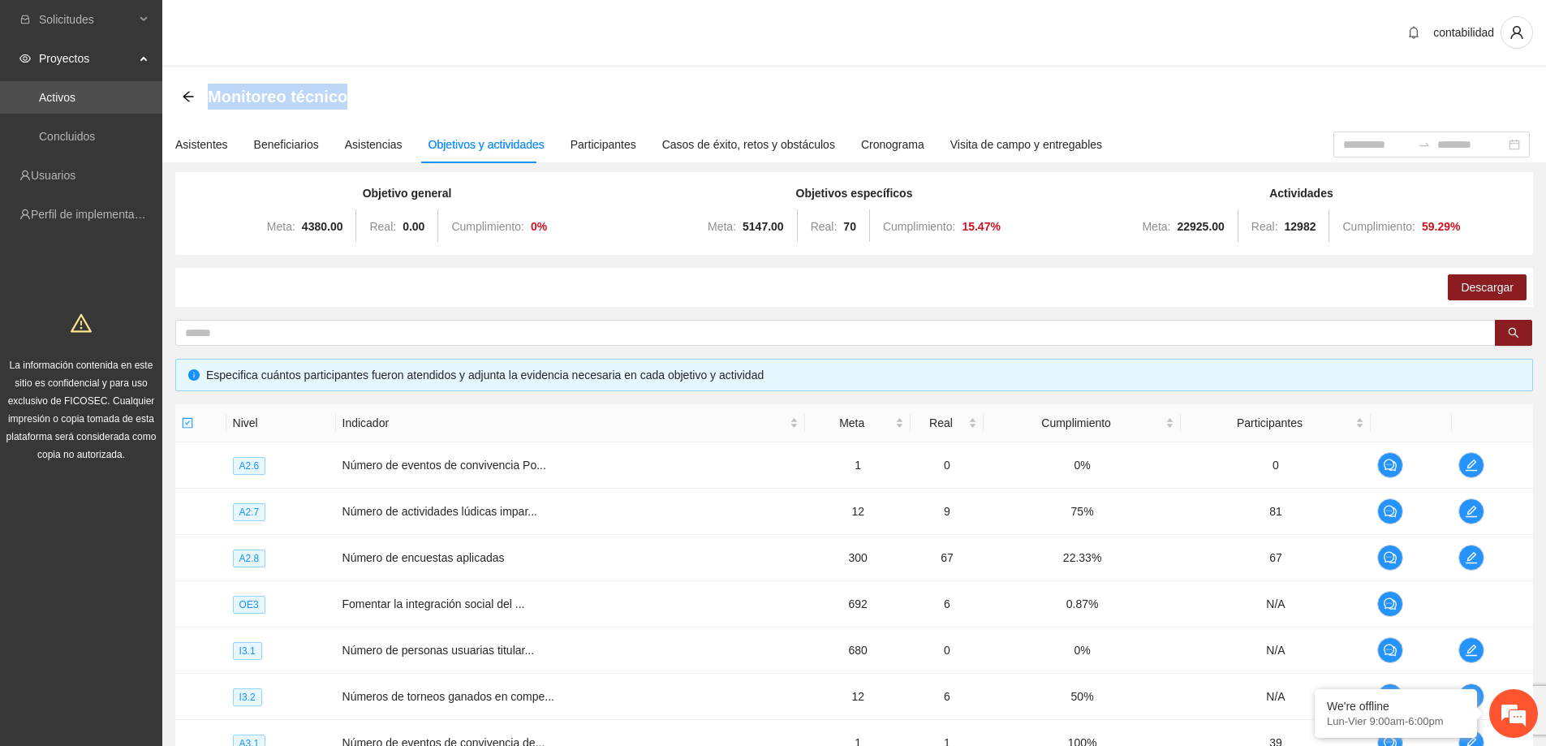
click at [764, 101] on div "Monitoreo técnico" at bounding box center [854, 96] width 1345 height 32
click at [730, 66] on div "contabilidad" at bounding box center [854, 33] width 1384 height 67
drag, startPoint x: 437, startPoint y: 105, endPoint x: 675, endPoint y: 110, distance: 238.7
click at [204, 106] on div "Monitoreo técnico" at bounding box center [854, 96] width 1345 height 32
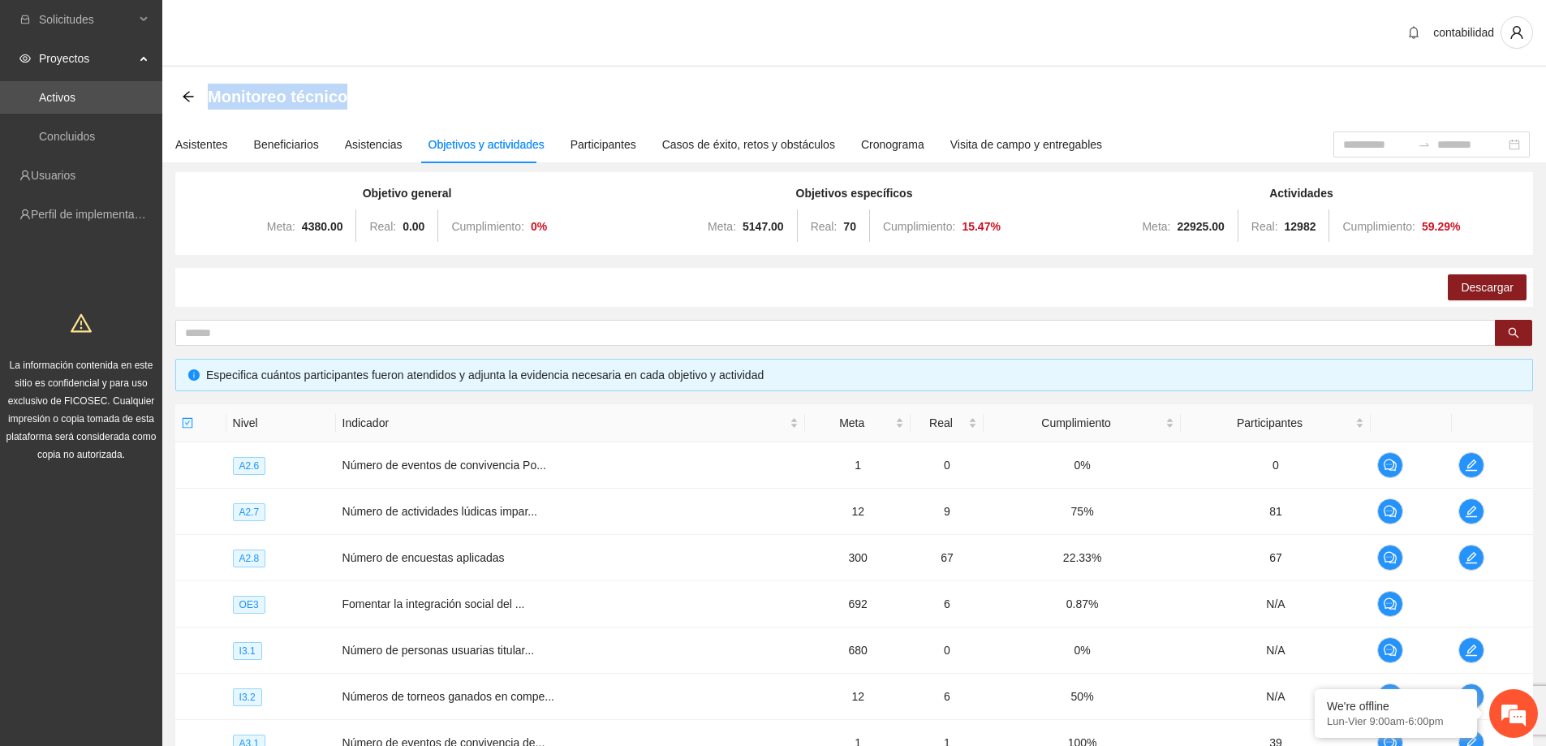
click at [854, 101] on div "Monitoreo técnico" at bounding box center [854, 96] width 1345 height 32
drag, startPoint x: 726, startPoint y: 65, endPoint x: 925, endPoint y: 111, distance: 204.9
click at [925, 111] on section "contabilidad Monitoreo técnico Asistentes Beneficiarios Asistencias Objetivos y…" at bounding box center [854, 530] width 1384 height 1061
click at [918, 111] on div "Monitoreo técnico" at bounding box center [854, 96] width 1345 height 32
drag, startPoint x: 790, startPoint y: 110, endPoint x: 217, endPoint y: 94, distance: 572.4
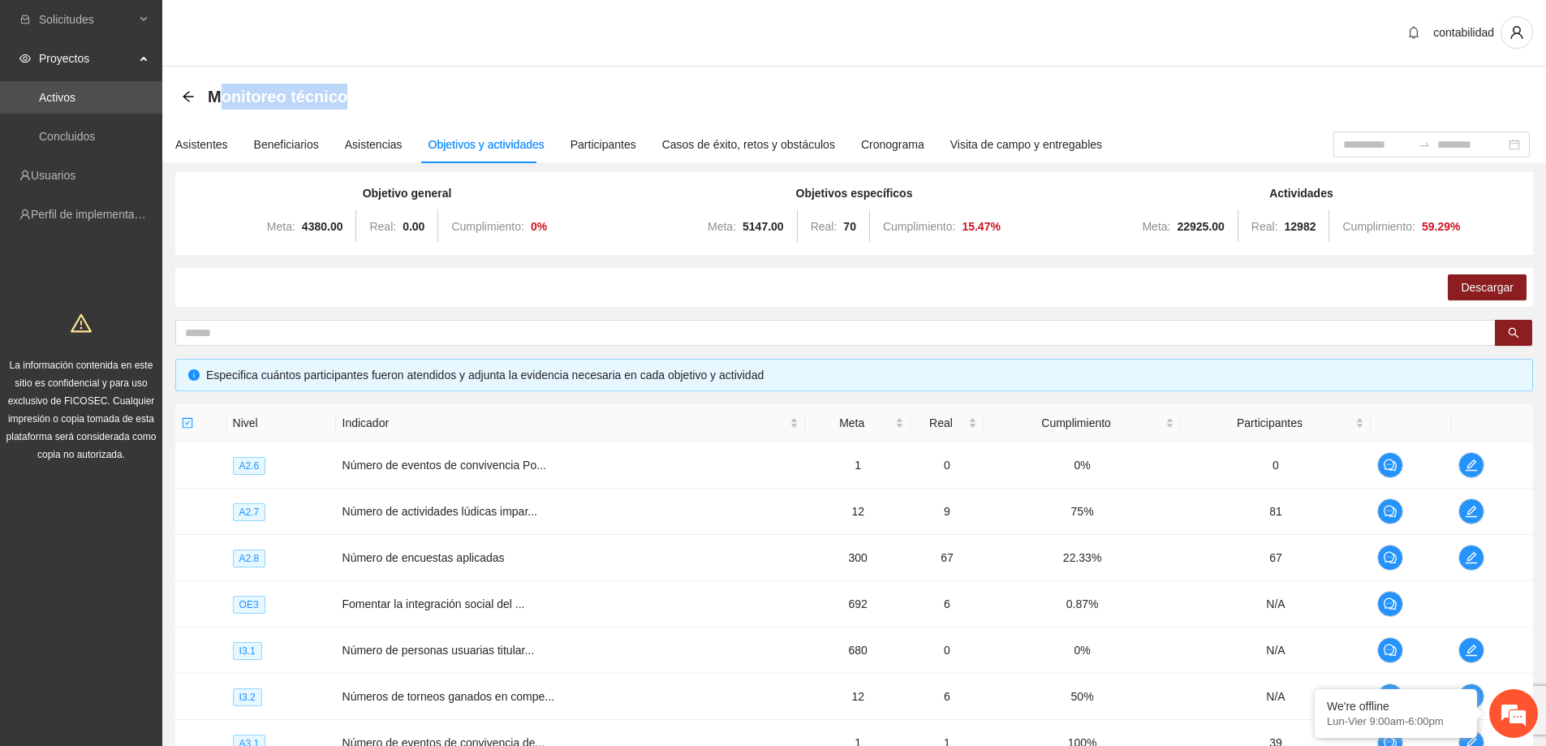
click at [217, 94] on div "Monitoreo técnico" at bounding box center [854, 96] width 1345 height 32
click at [627, 95] on div "Monitoreo técnico" at bounding box center [854, 96] width 1345 height 32
click at [799, 65] on div "contabilidad" at bounding box center [854, 33] width 1384 height 67
click at [830, 89] on div "Monitoreo técnico" at bounding box center [854, 96] width 1345 height 32
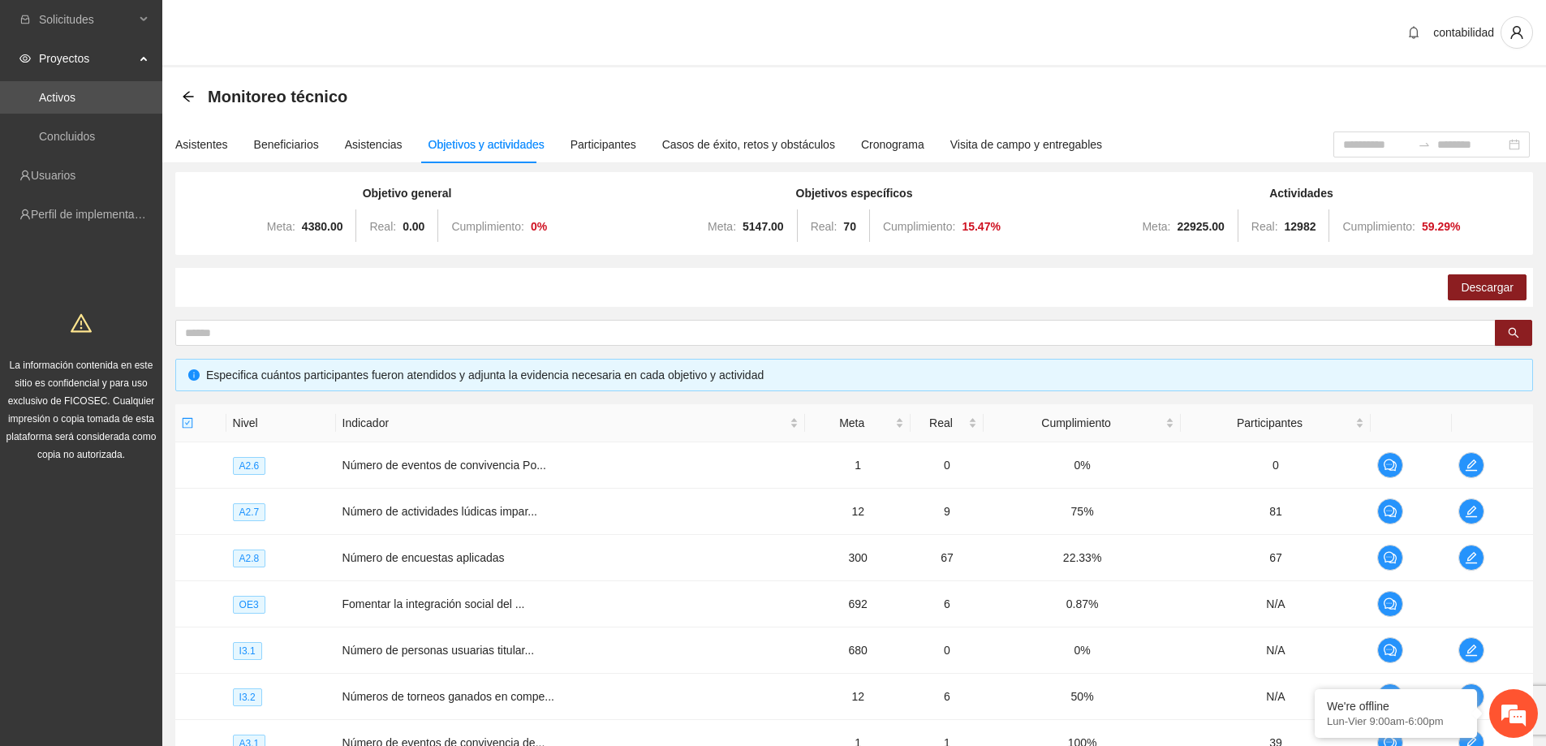
click at [730, 69] on div "Monitoreo técnico" at bounding box center [854, 96] width 1384 height 58
drag, startPoint x: 394, startPoint y: 100, endPoint x: 419, endPoint y: 100, distance: 24.3
click at [419, 100] on div "Monitoreo técnico" at bounding box center [854, 96] width 1345 height 32
click at [465, 100] on div "Monitoreo técnico" at bounding box center [854, 96] width 1345 height 32
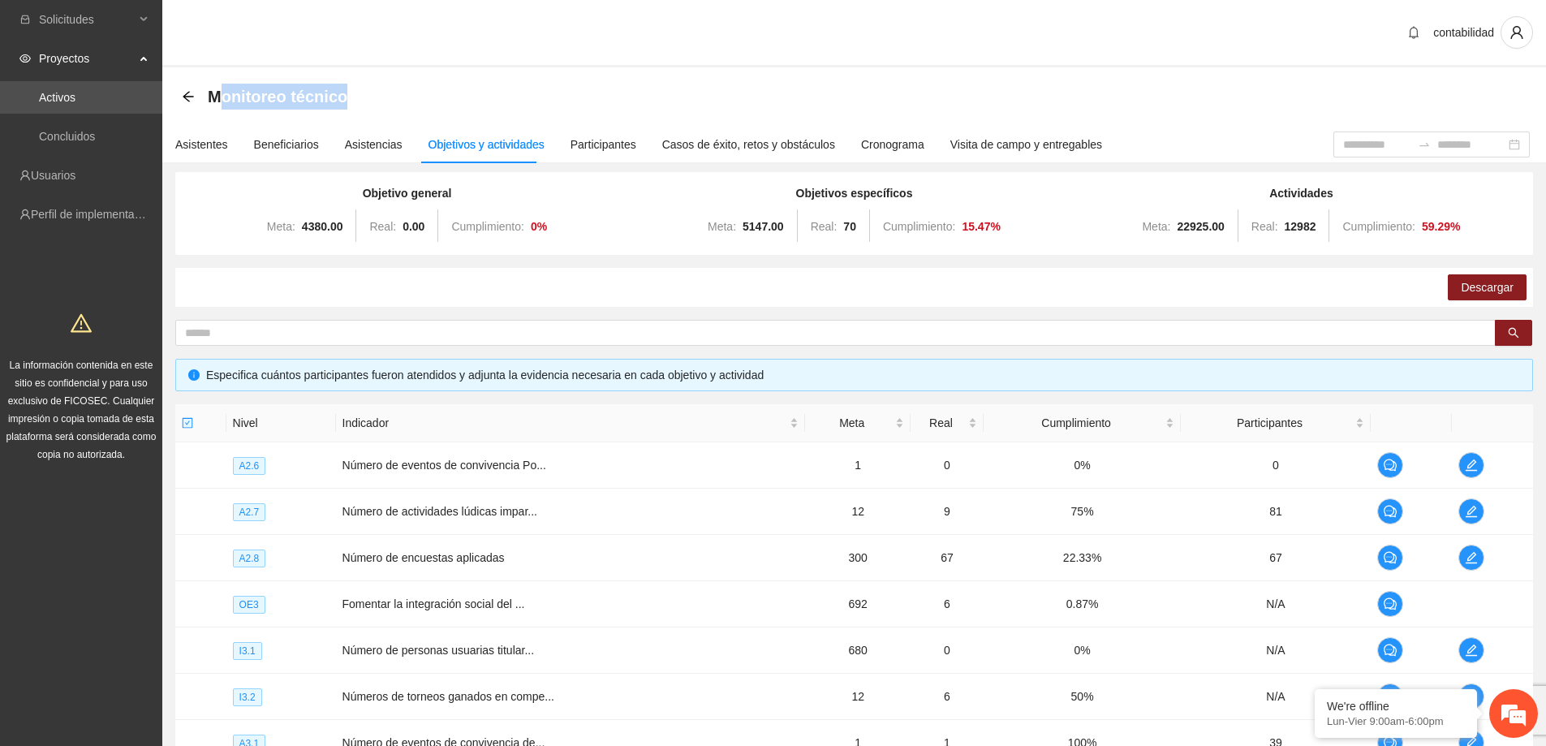
click at [698, 87] on div "Monitoreo técnico" at bounding box center [854, 96] width 1345 height 32
drag, startPoint x: 1053, startPoint y: 67, endPoint x: 668, endPoint y: 67, distance: 384.7
click at [668, 67] on div "contabilidad" at bounding box center [854, 33] width 1384 height 67
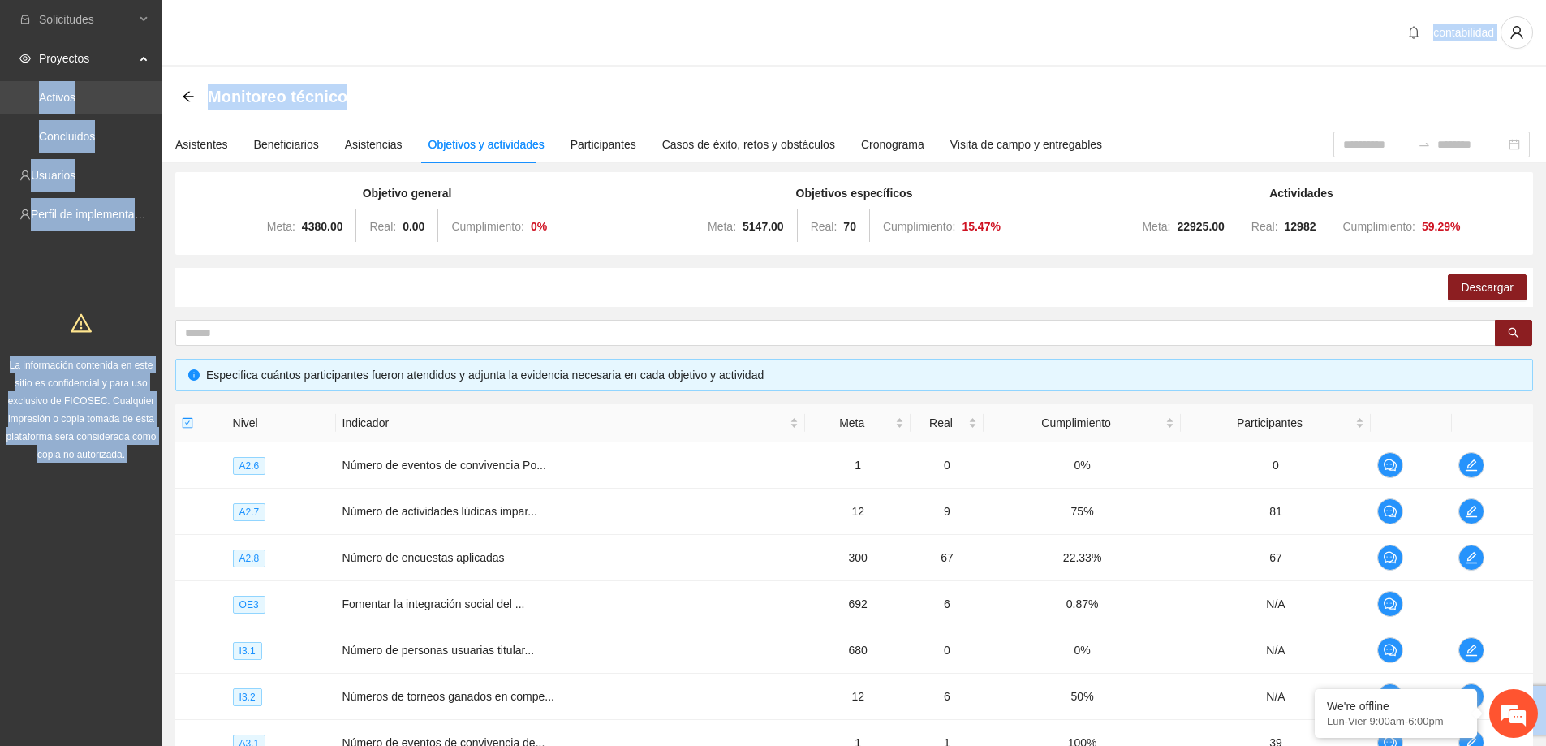
drag, startPoint x: 596, startPoint y: 95, endPoint x: 153, endPoint y: 97, distance: 442.3
click at [153, 97] on section "Solicitudes Proyectos Activos Concluidos Usuarios Perfil de implementadora La i…" at bounding box center [773, 530] width 1546 height 1061
click at [604, 89] on div "Monitoreo técnico" at bounding box center [854, 96] width 1345 height 32
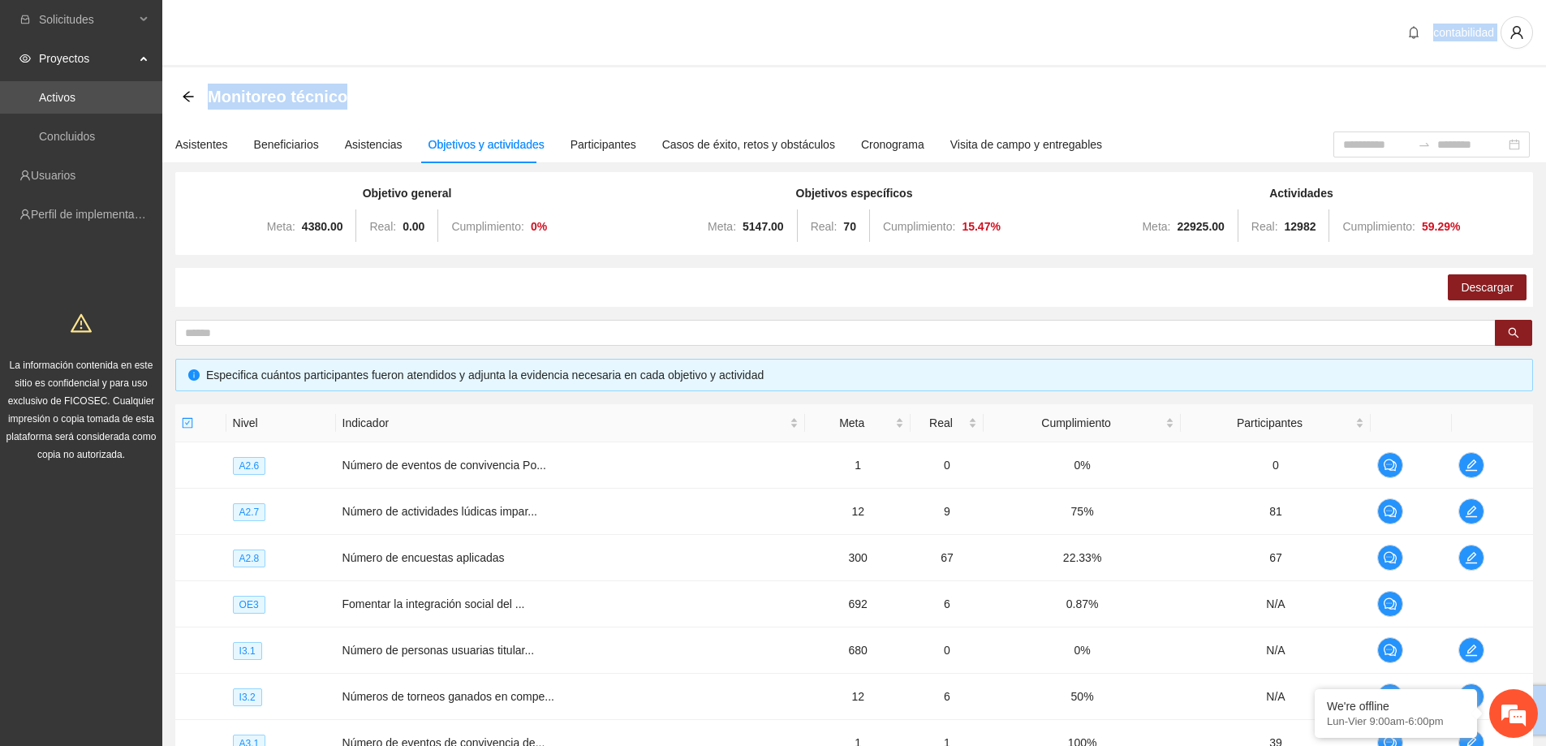
drag, startPoint x: 771, startPoint y: 75, endPoint x: 862, endPoint y: 118, distance: 100.6
click at [862, 118] on section "contabilidad Monitoreo técnico Asistentes Beneficiarios Asistencias Objetivos y…" at bounding box center [854, 530] width 1384 height 1061
click at [880, 106] on div "Monitoreo técnico" at bounding box center [854, 96] width 1345 height 32
drag, startPoint x: 1323, startPoint y: 222, endPoint x: 1287, endPoint y: 225, distance: 35.9
click at [1287, 225] on div "Meta: 22925.00 Real: 12982 Cumplimiento: 59.29 %" at bounding box center [1301, 226] width 439 height 32
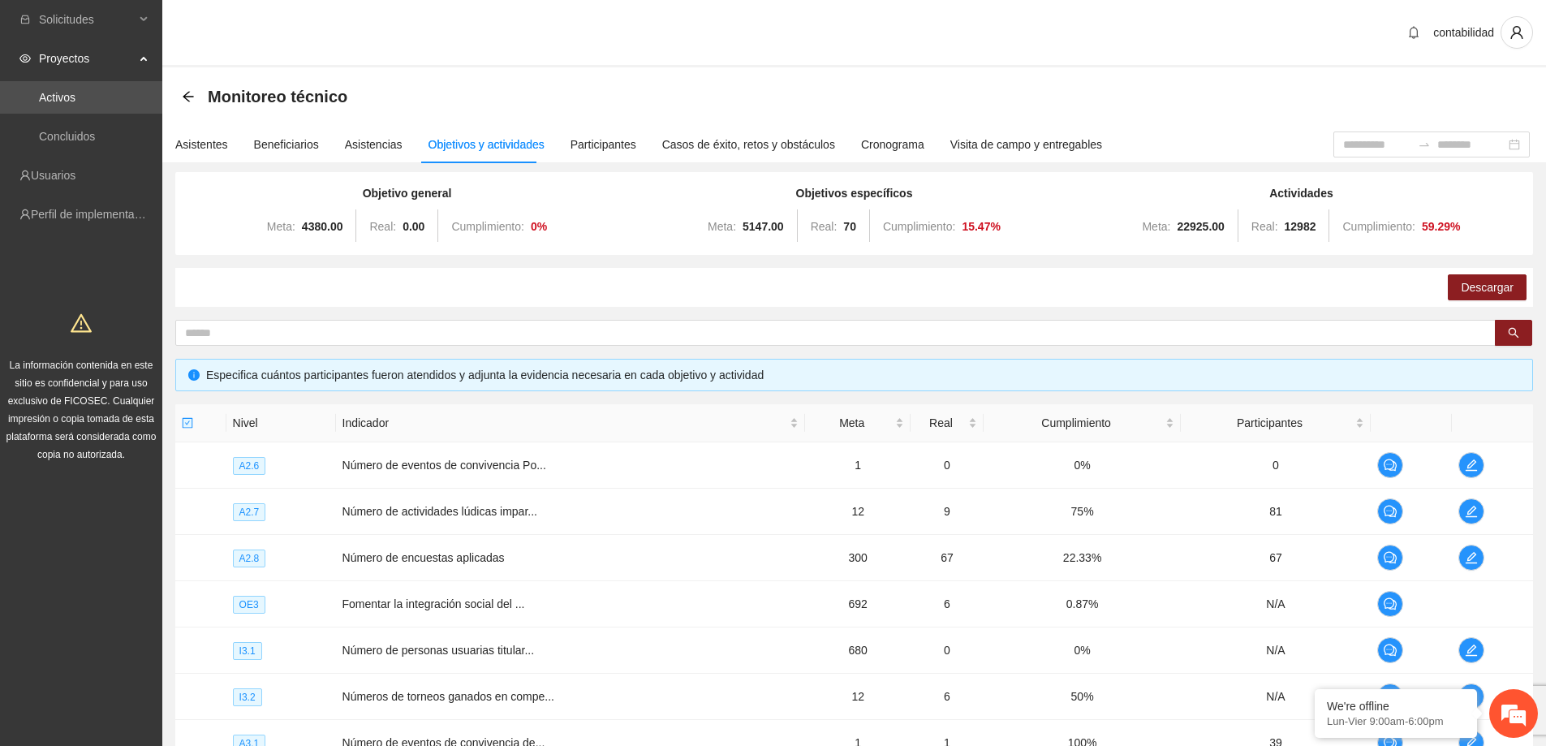
click at [1225, 136] on div "Asistentes Beneficiarios Asistencias Objetivos y actividades Participantes Caso…" at bounding box center [747, 144] width 1171 height 37
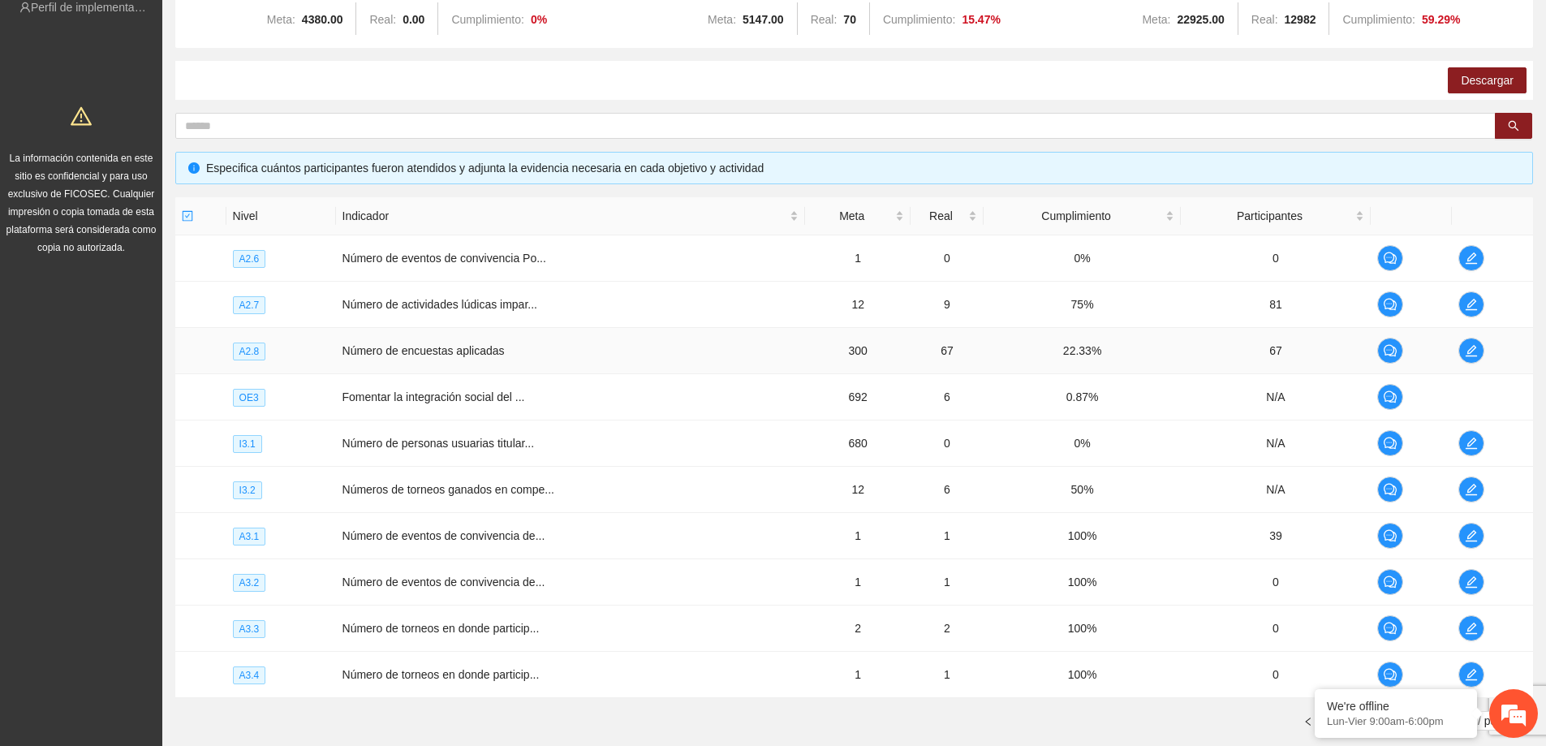
scroll to position [243, 0]
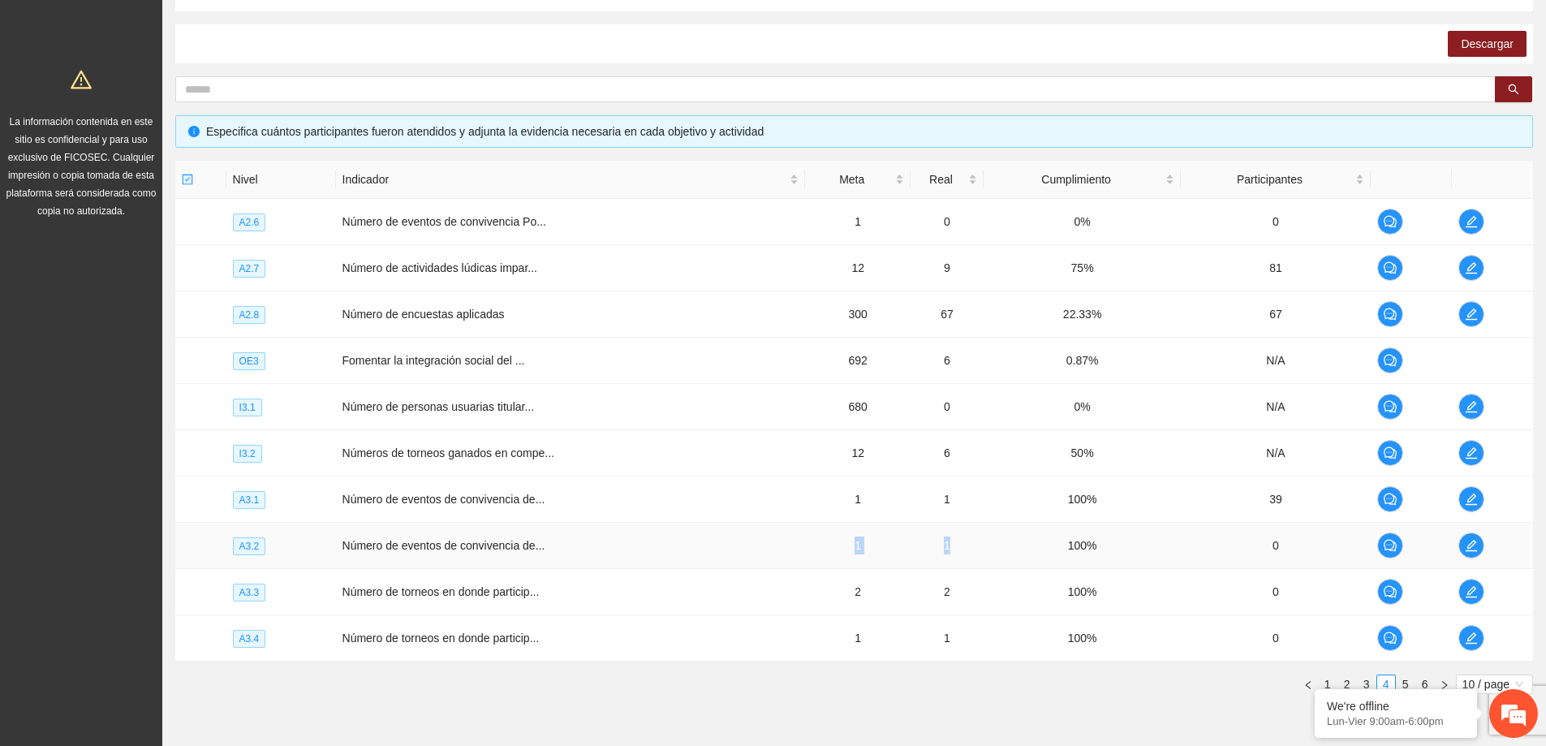
drag, startPoint x: 949, startPoint y: 549, endPoint x: 845, endPoint y: 540, distance: 104.3
click at [845, 540] on tr "A3.2 Número de eventos de convivencia de... 1 1 100% 0" at bounding box center [854, 546] width 1358 height 46
click at [885, 547] on td "1" at bounding box center [858, 546] width 106 height 46
click at [0, 0] on em at bounding box center [0, 0] width 0 height 0
drag, startPoint x: 424, startPoint y: 559, endPoint x: 549, endPoint y: 562, distance: 124.2
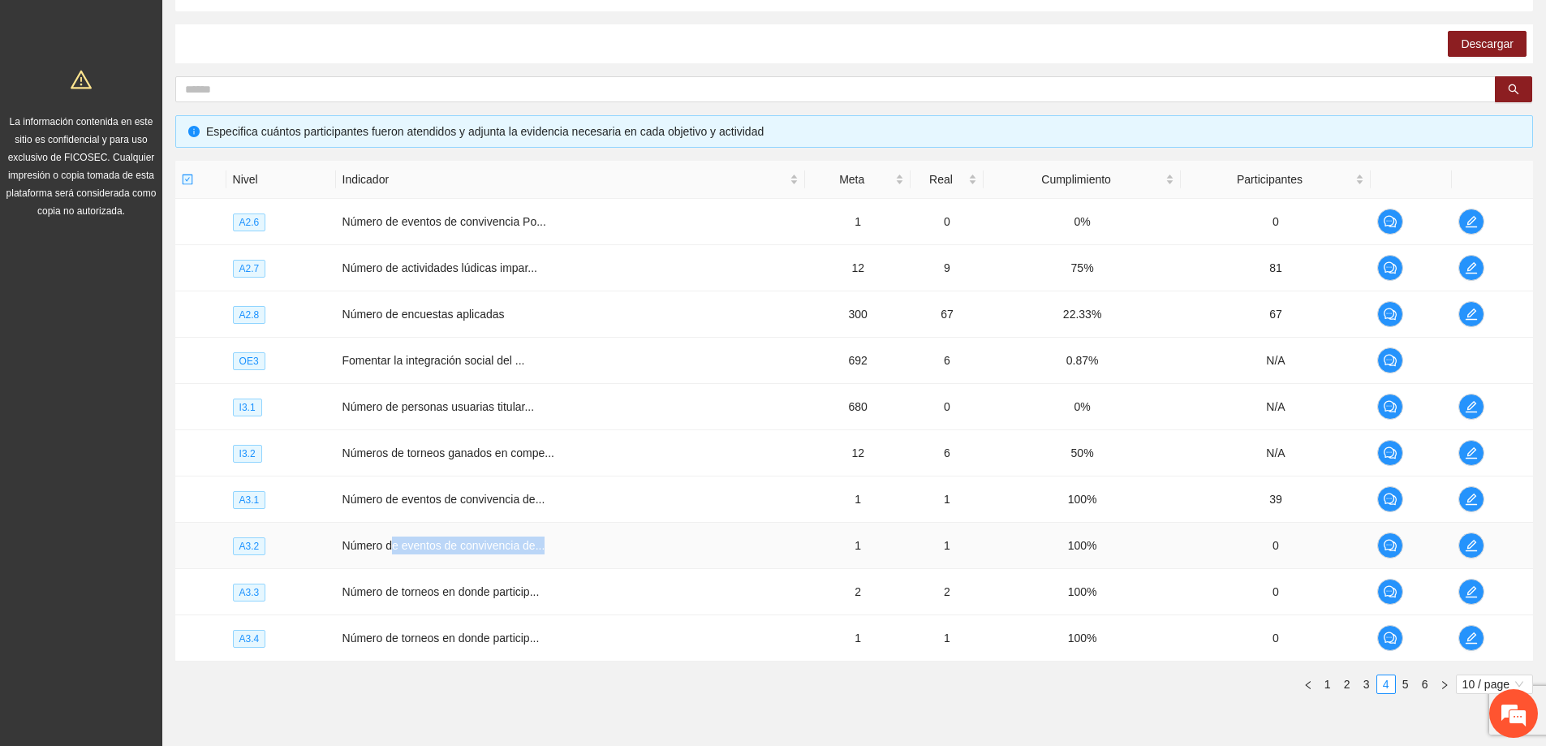
click at [549, 562] on td "Número de eventos de convivencia de..." at bounding box center [571, 546] width 470 height 46
click at [731, 684] on ul "1 2 3 4 5 6 10 / page" at bounding box center [854, 683] width 1358 height 19
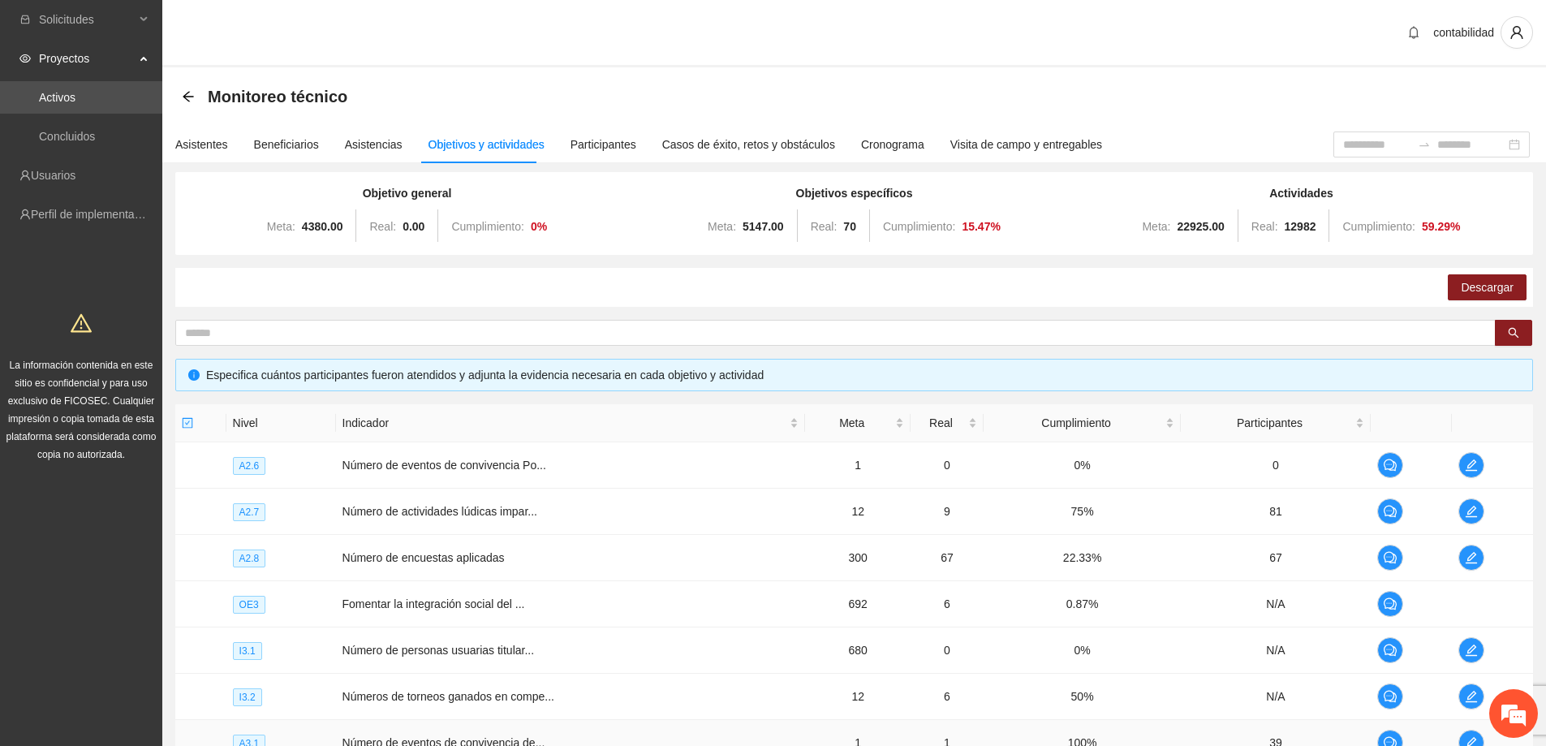
scroll to position [315, 0]
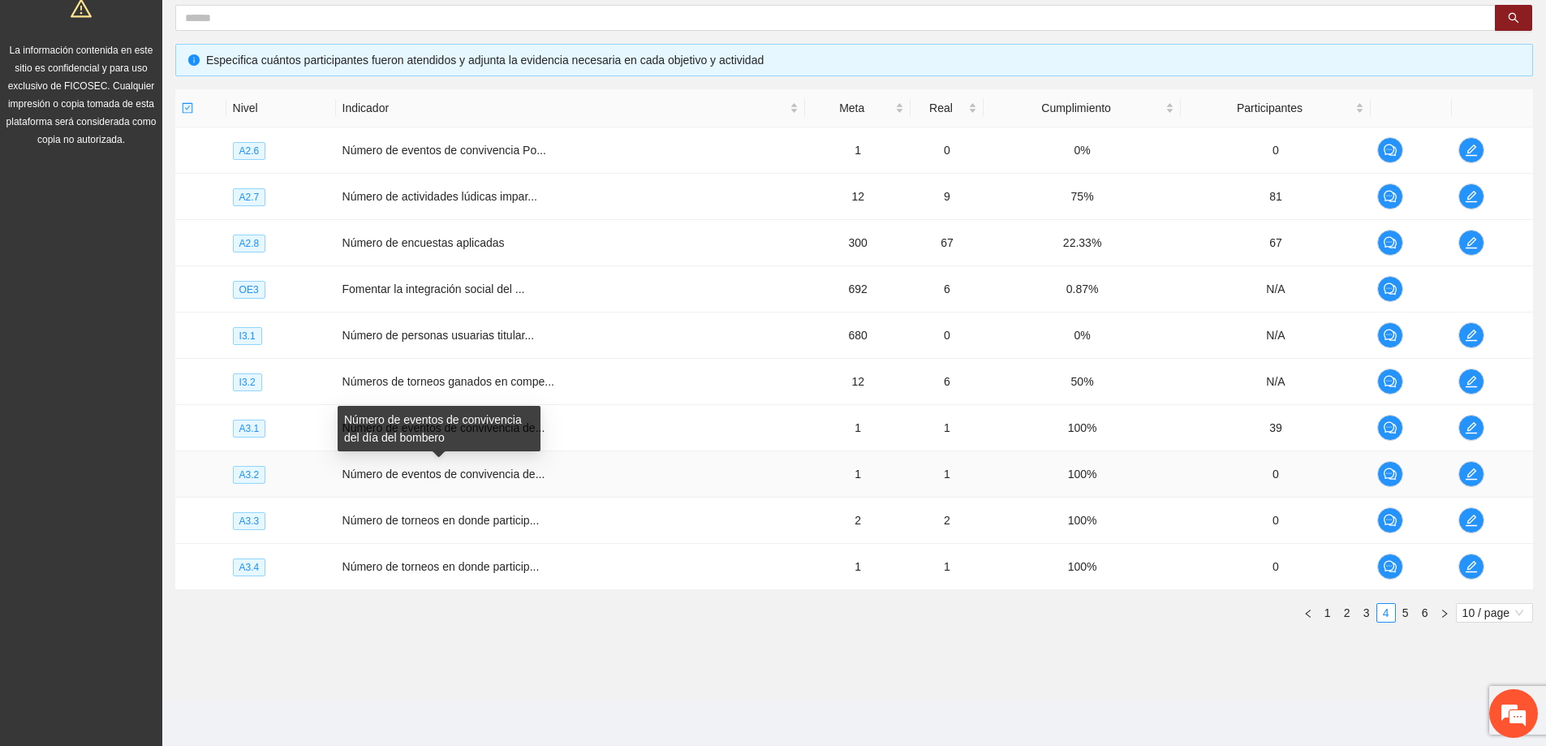
click at [484, 479] on span "Número de eventos de convivencia de..." at bounding box center [443, 473] width 203 height 13
click at [487, 482] on td "Número de eventos de convivencia de..." at bounding box center [571, 474] width 470 height 46
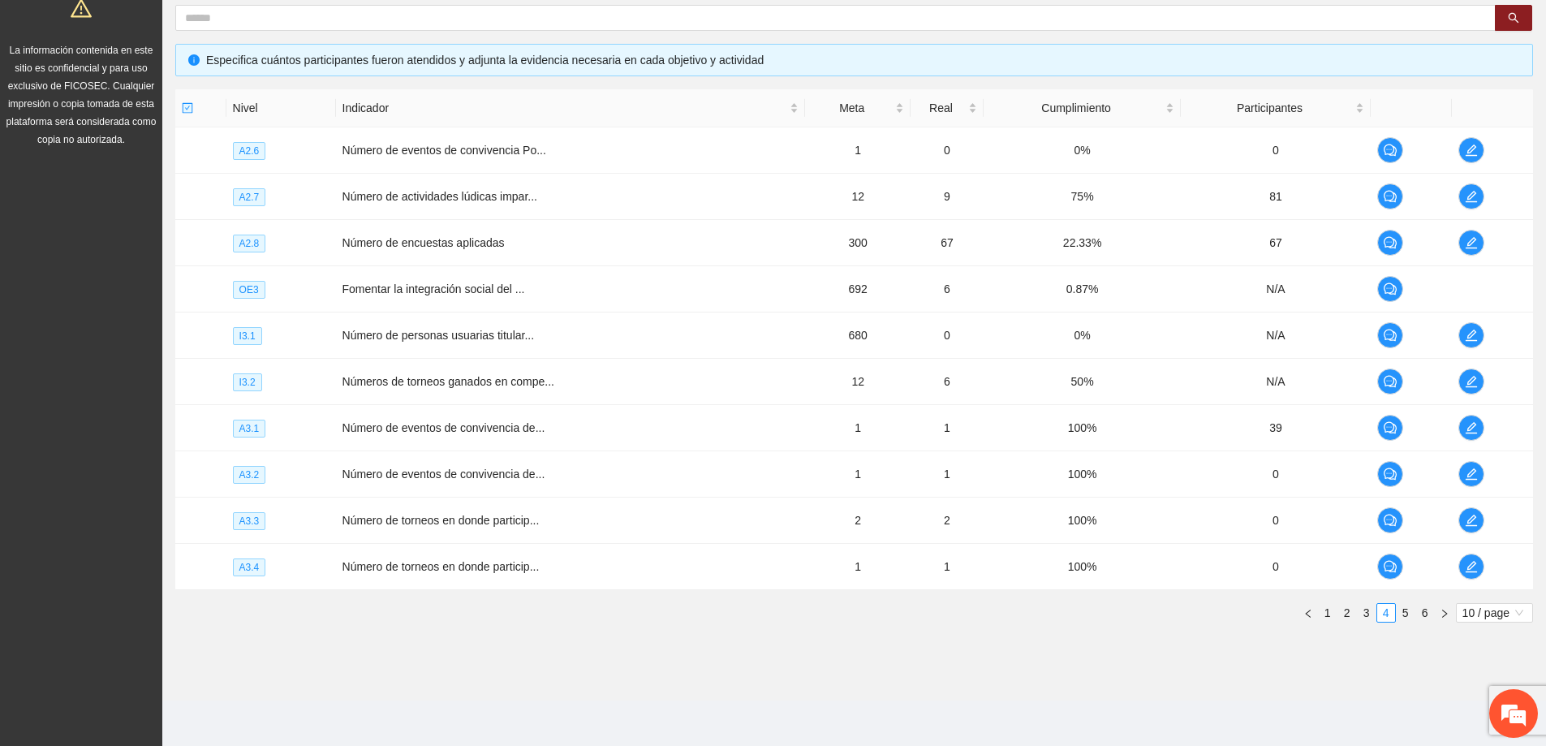
drag, startPoint x: 689, startPoint y: 676, endPoint x: 940, endPoint y: 634, distance: 254.3
click at [695, 676] on section "Monitoreo técnico Asistentes Beneficiarios Asistencias Objetivos y actividades …" at bounding box center [854, 226] width 1384 height 948
click at [1467, 475] on icon "edit" at bounding box center [1471, 473] width 13 height 13
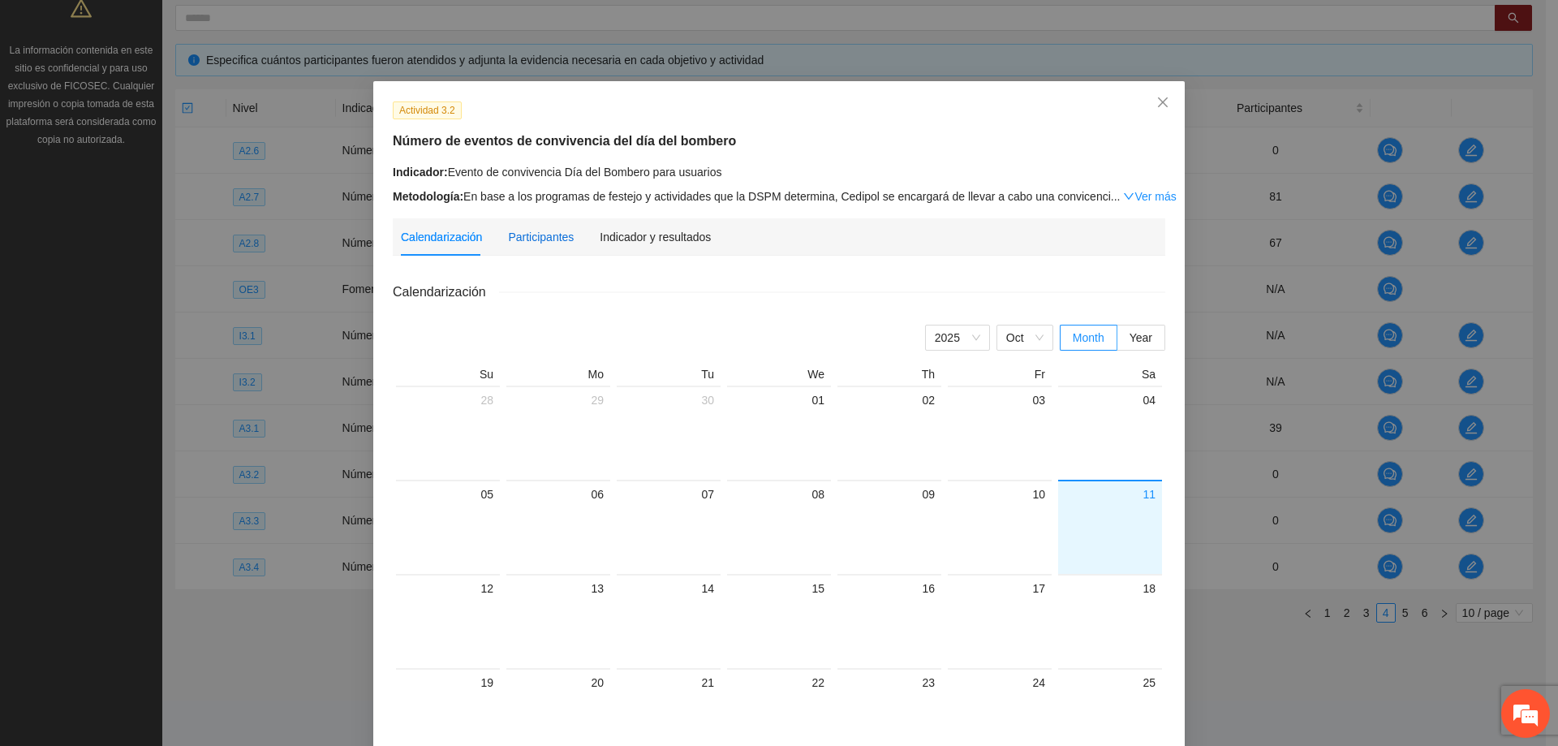
click at [530, 241] on div "Participantes" at bounding box center [541, 237] width 66 height 18
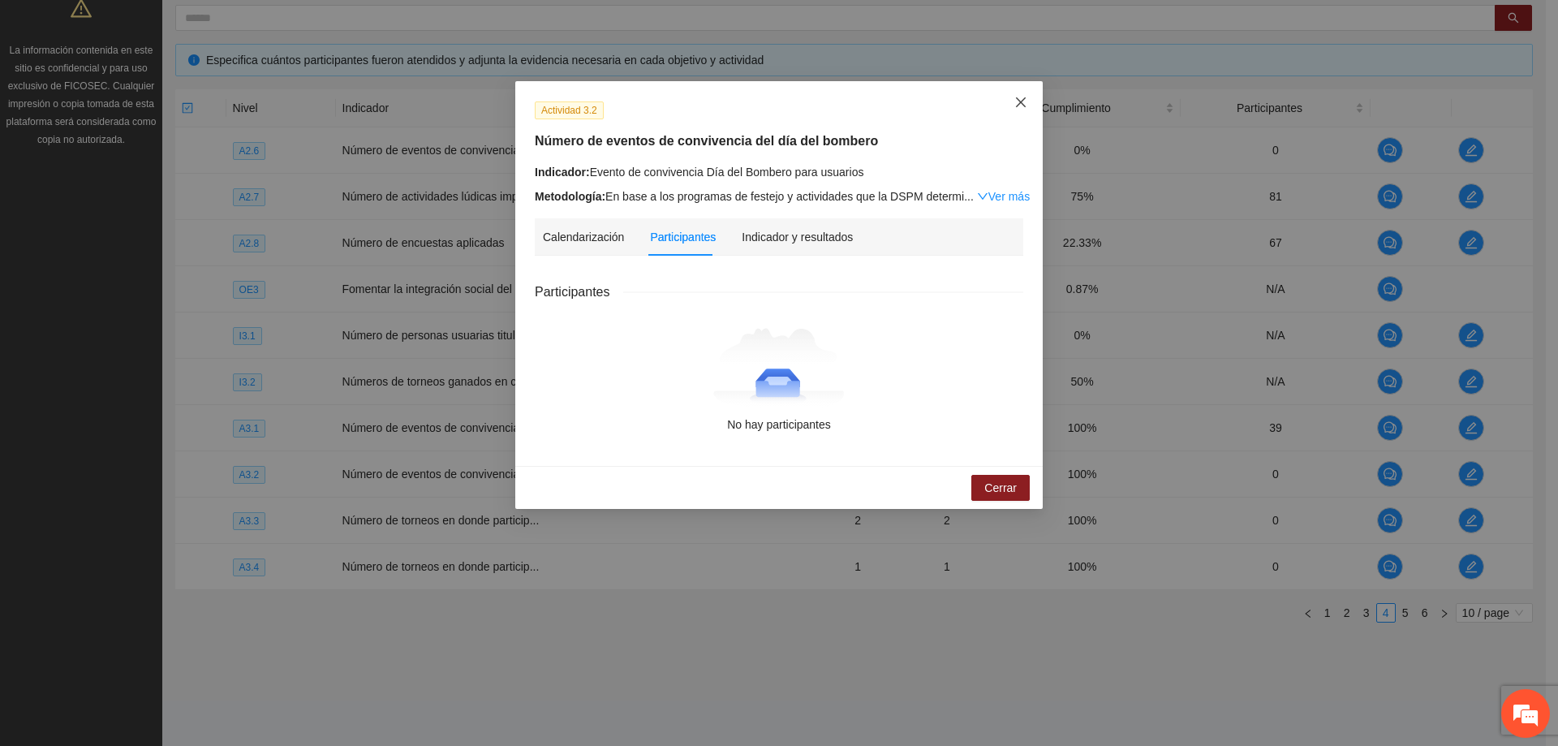
click at [1020, 101] on icon "close" at bounding box center [1020, 102] width 13 height 13
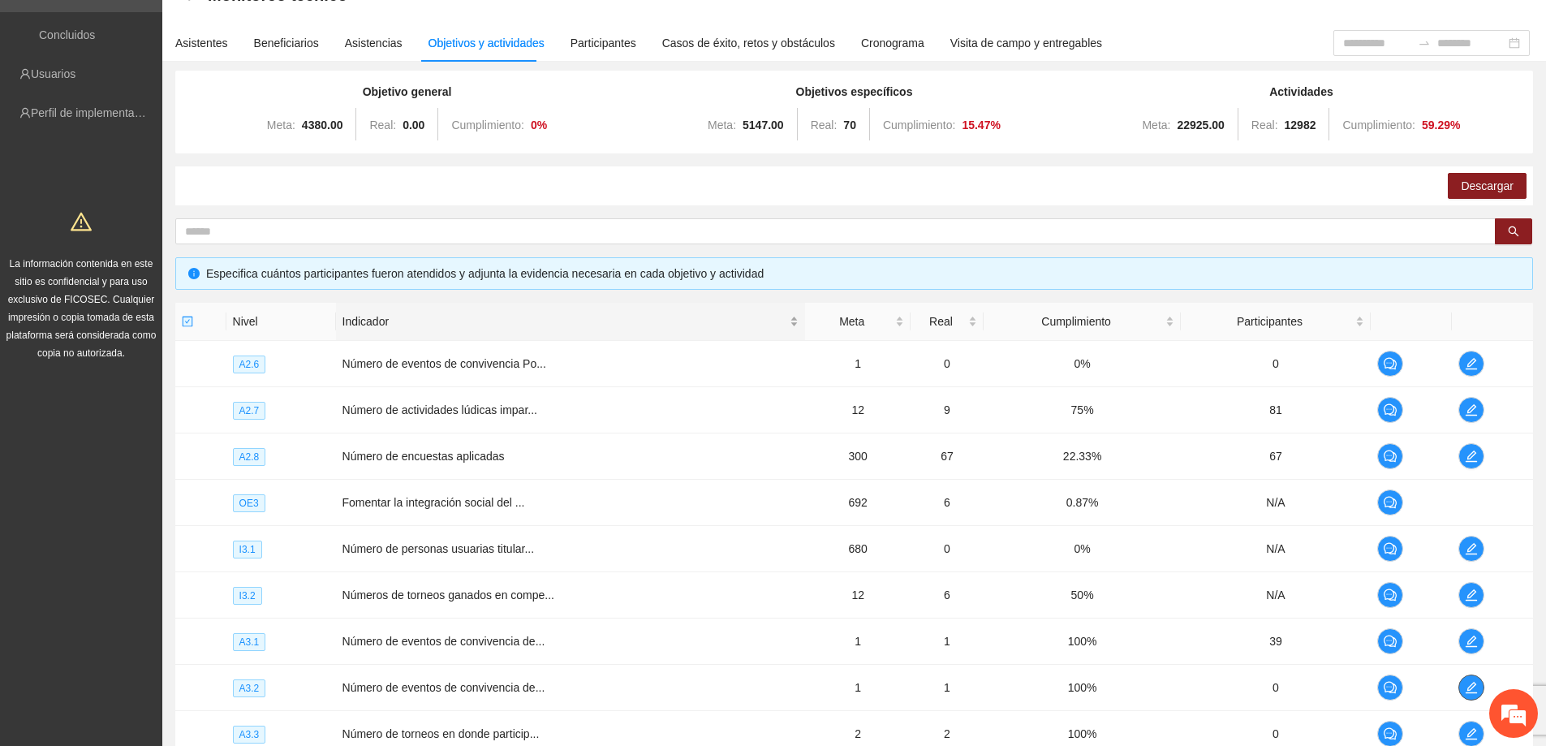
scroll to position [0, 0]
